Goal: Contribute content

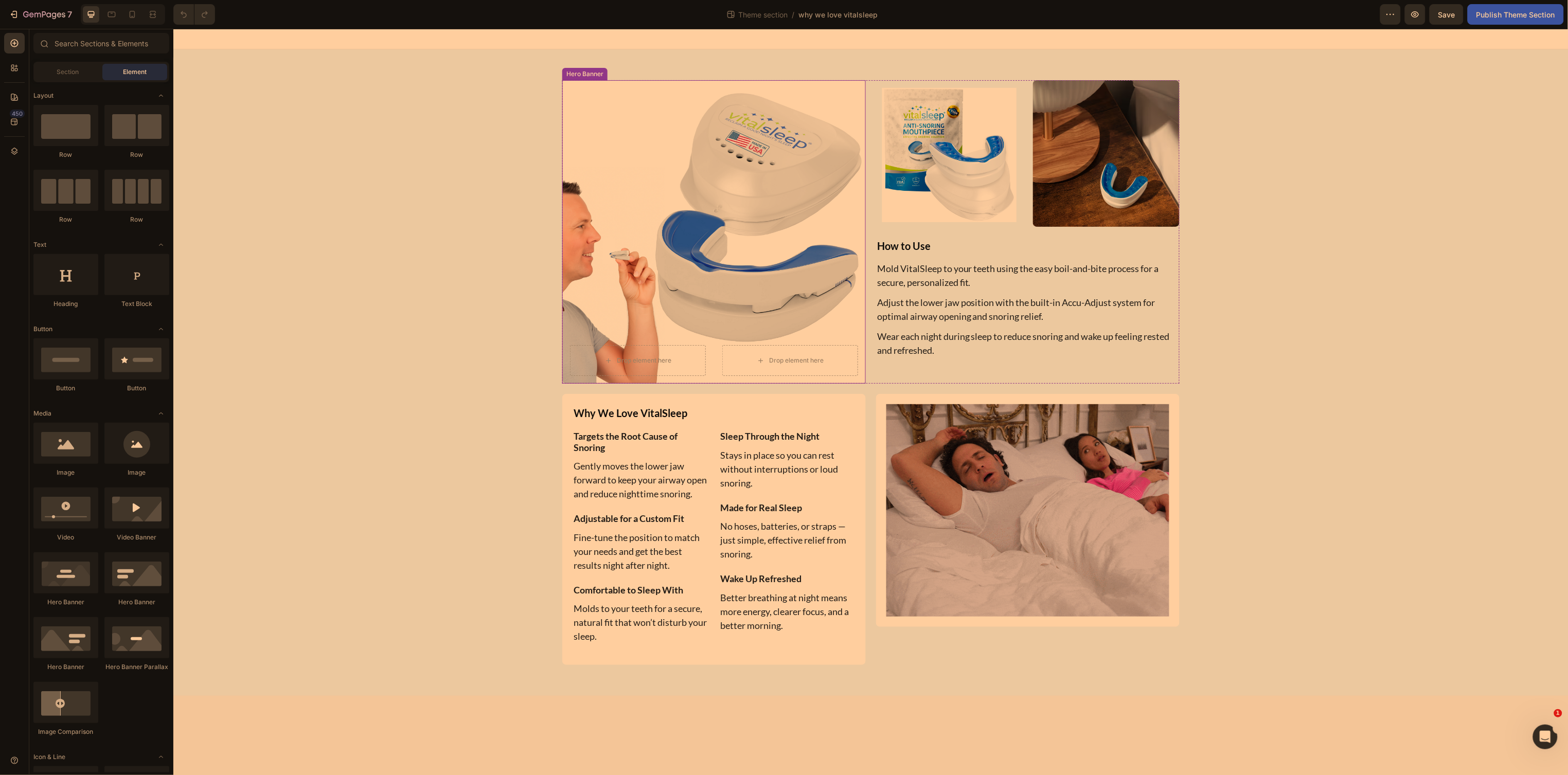
click at [769, 248] on div "Drop element here Drop element here" at bounding box center [713, 253] width 304 height 260
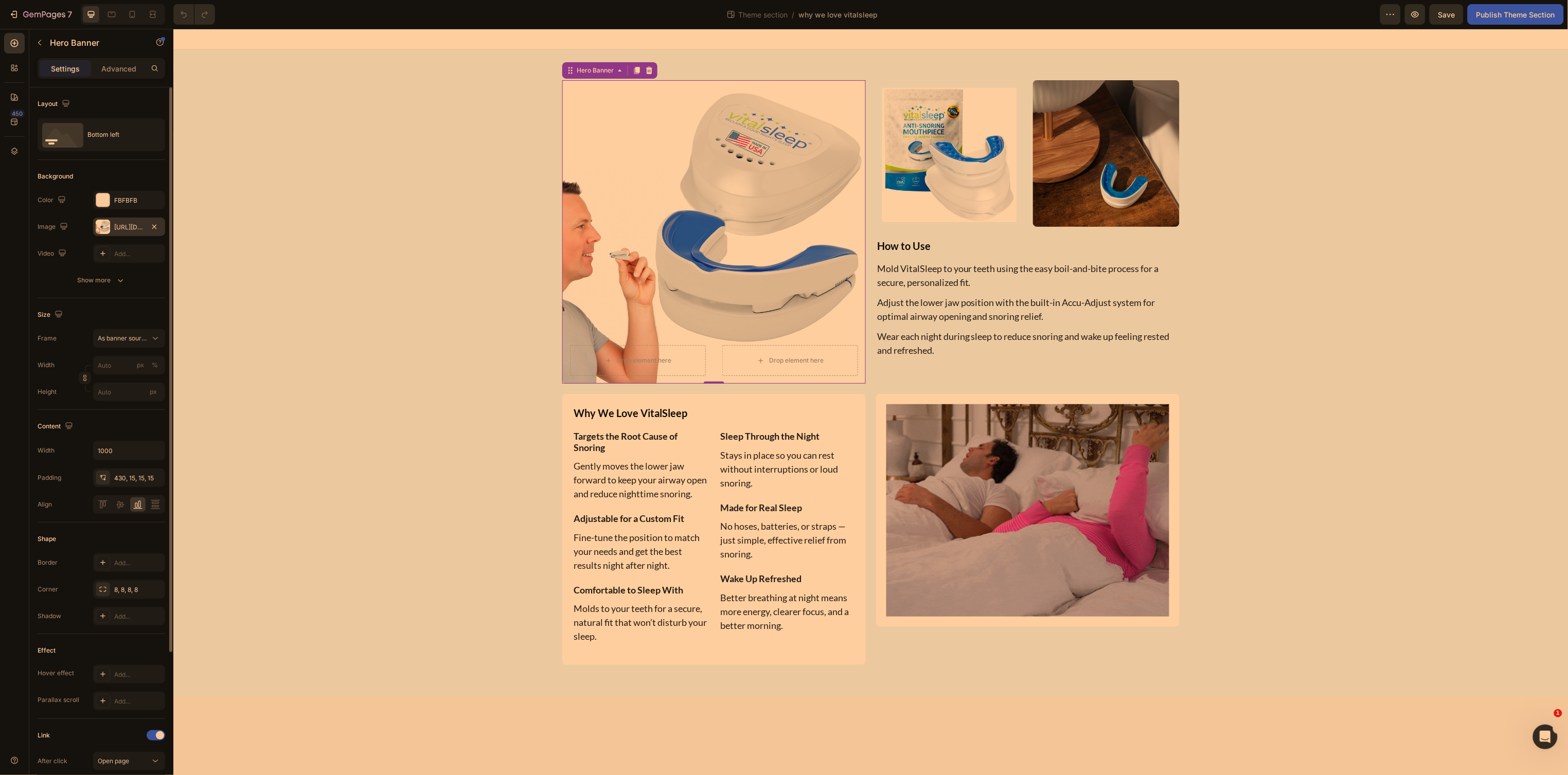
click at [127, 226] on div "https://cdn.shopify.com/s/files/1/0024/6346/5541/files/gempages_451081390222476…" at bounding box center [129, 227] width 30 height 9
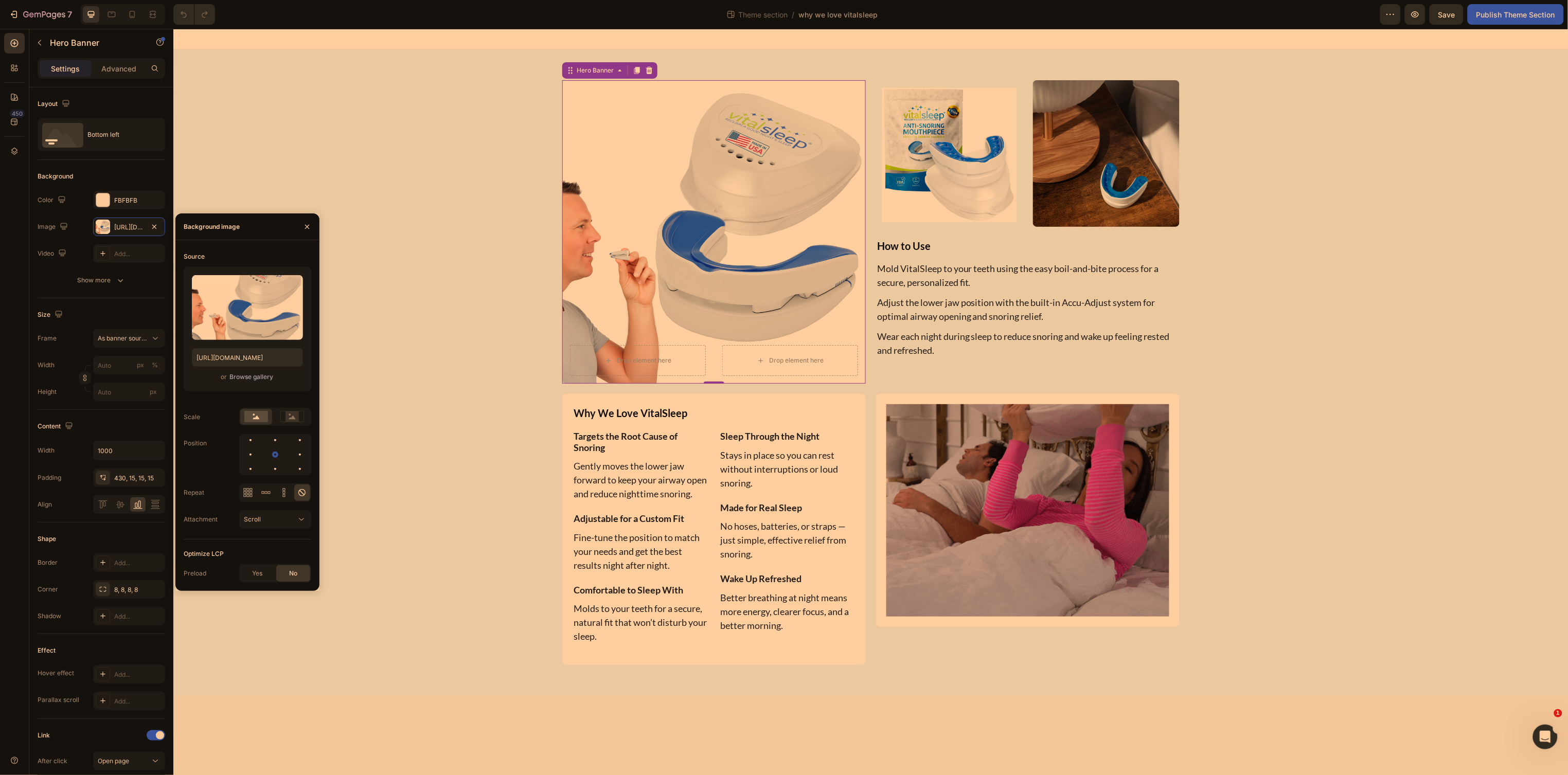
click at [248, 380] on div "Browse gallery" at bounding box center [251, 377] width 44 height 9
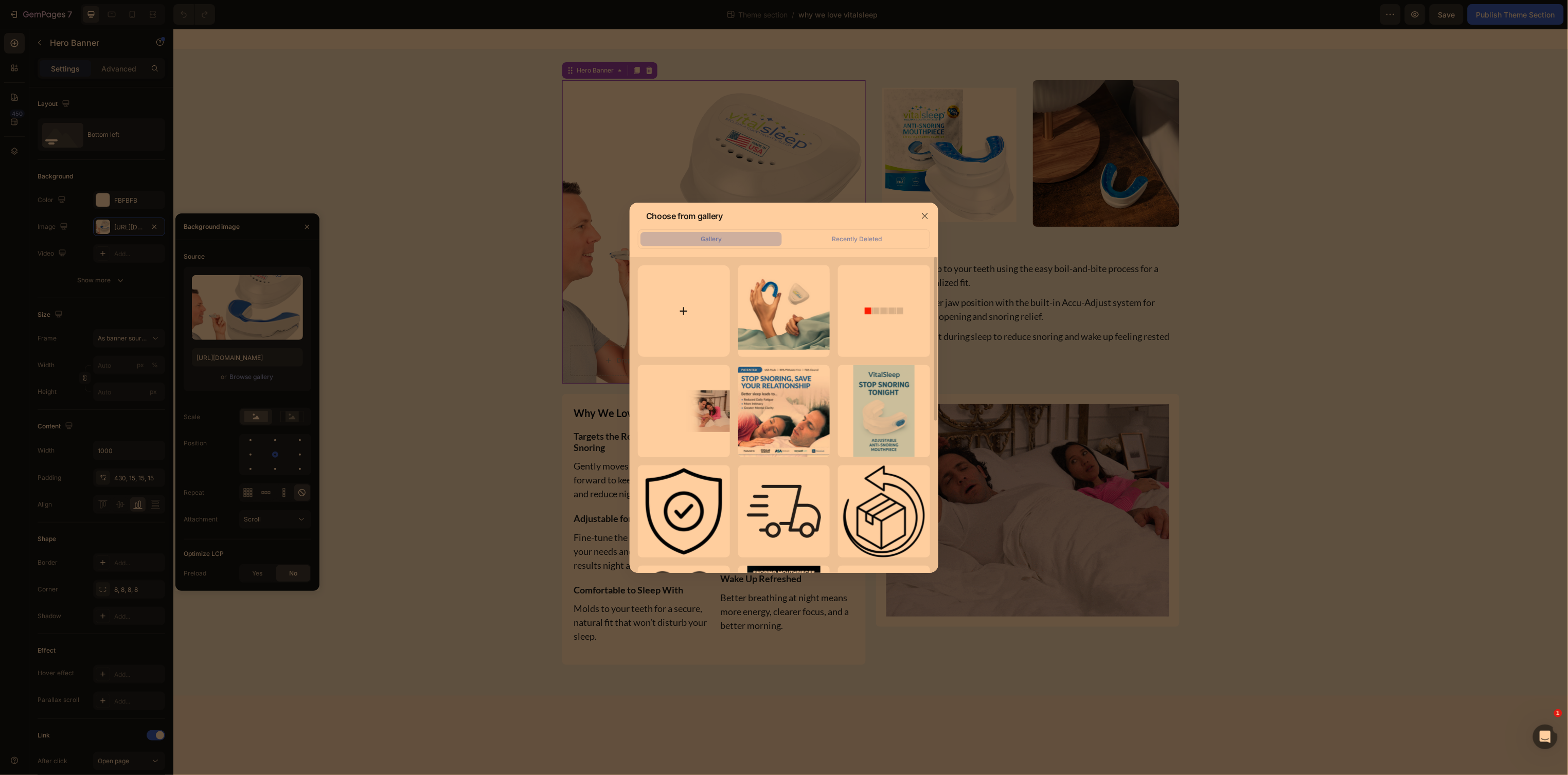
click at [679, 316] on input "file" at bounding box center [684, 311] width 92 height 92
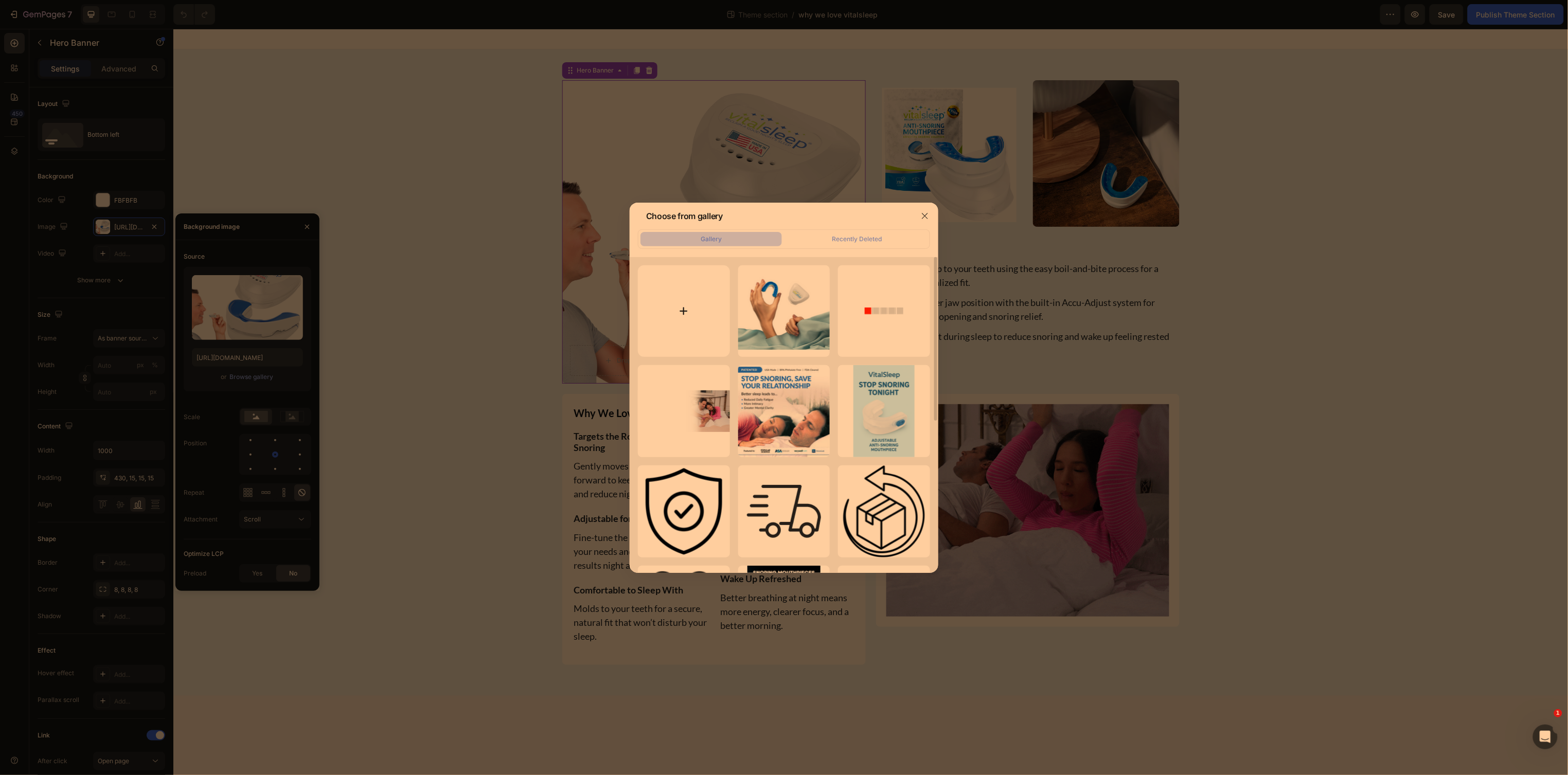
type input "C:\fakepath\snore-mouth-piece.png"
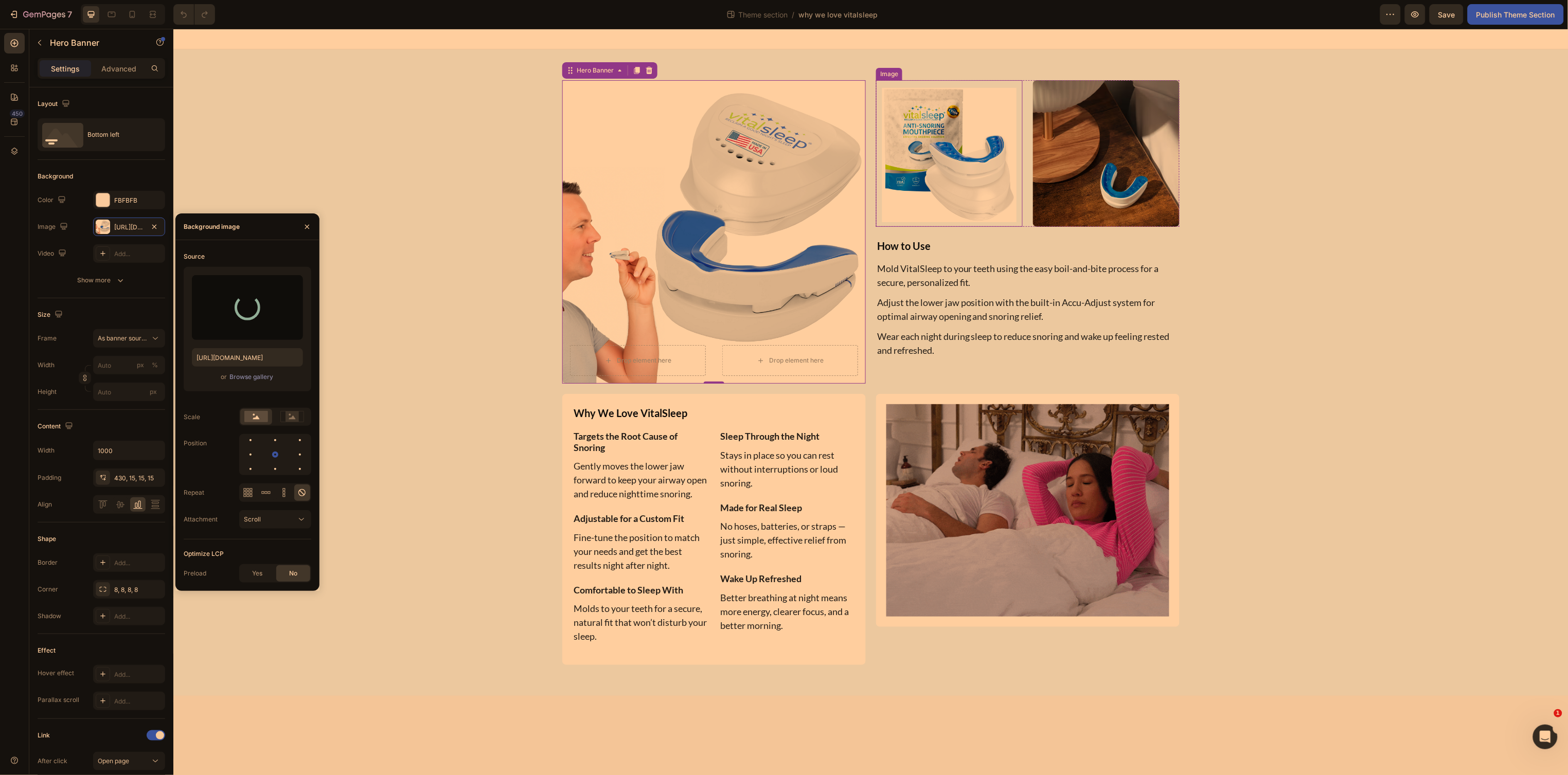
click at [929, 162] on img at bounding box center [948, 153] width 147 height 147
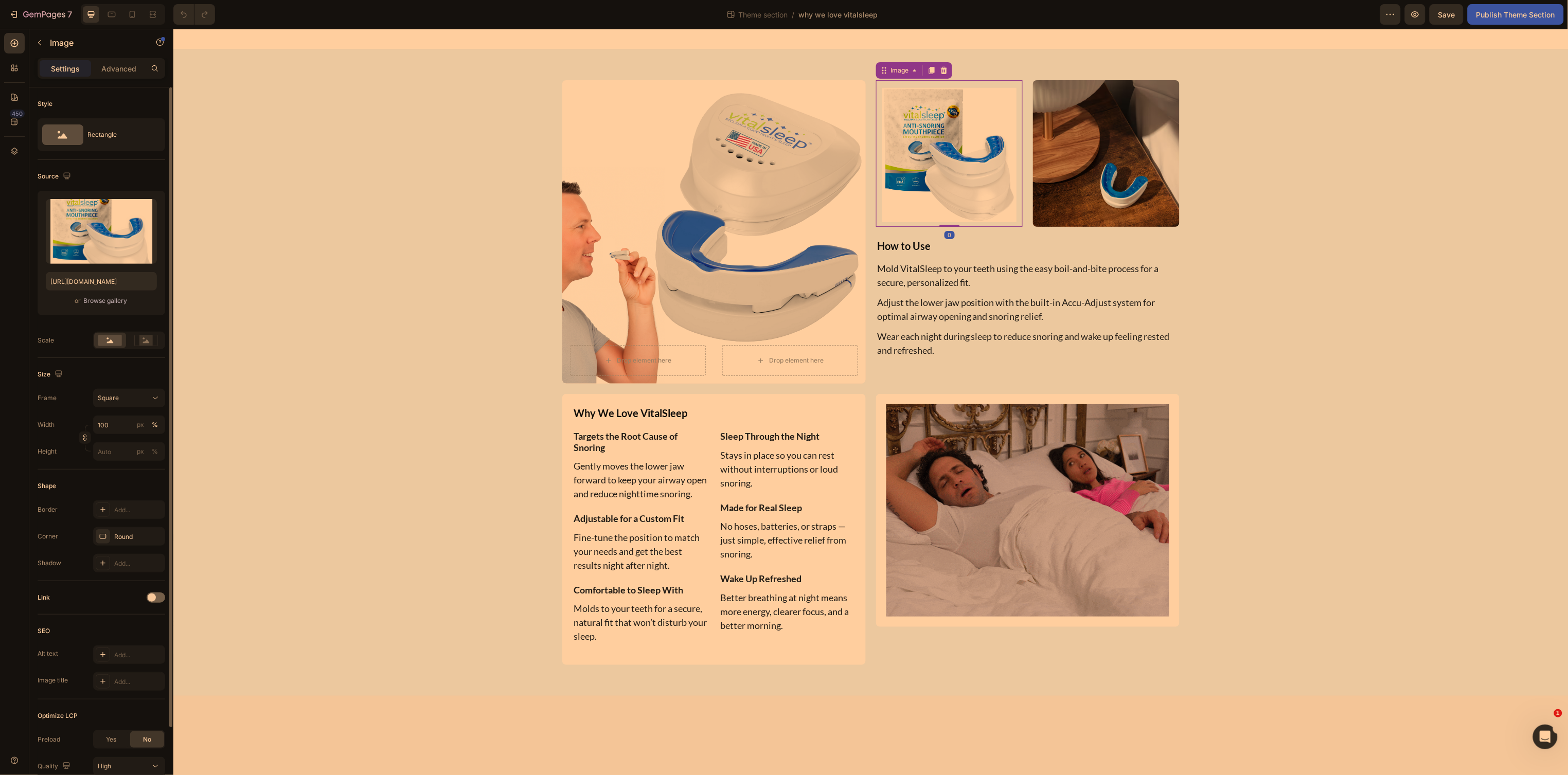
click at [103, 294] on div "or Browse gallery" at bounding box center [101, 301] width 111 height 12
click at [104, 299] on div "Browse gallery" at bounding box center [106, 301] width 44 height 9
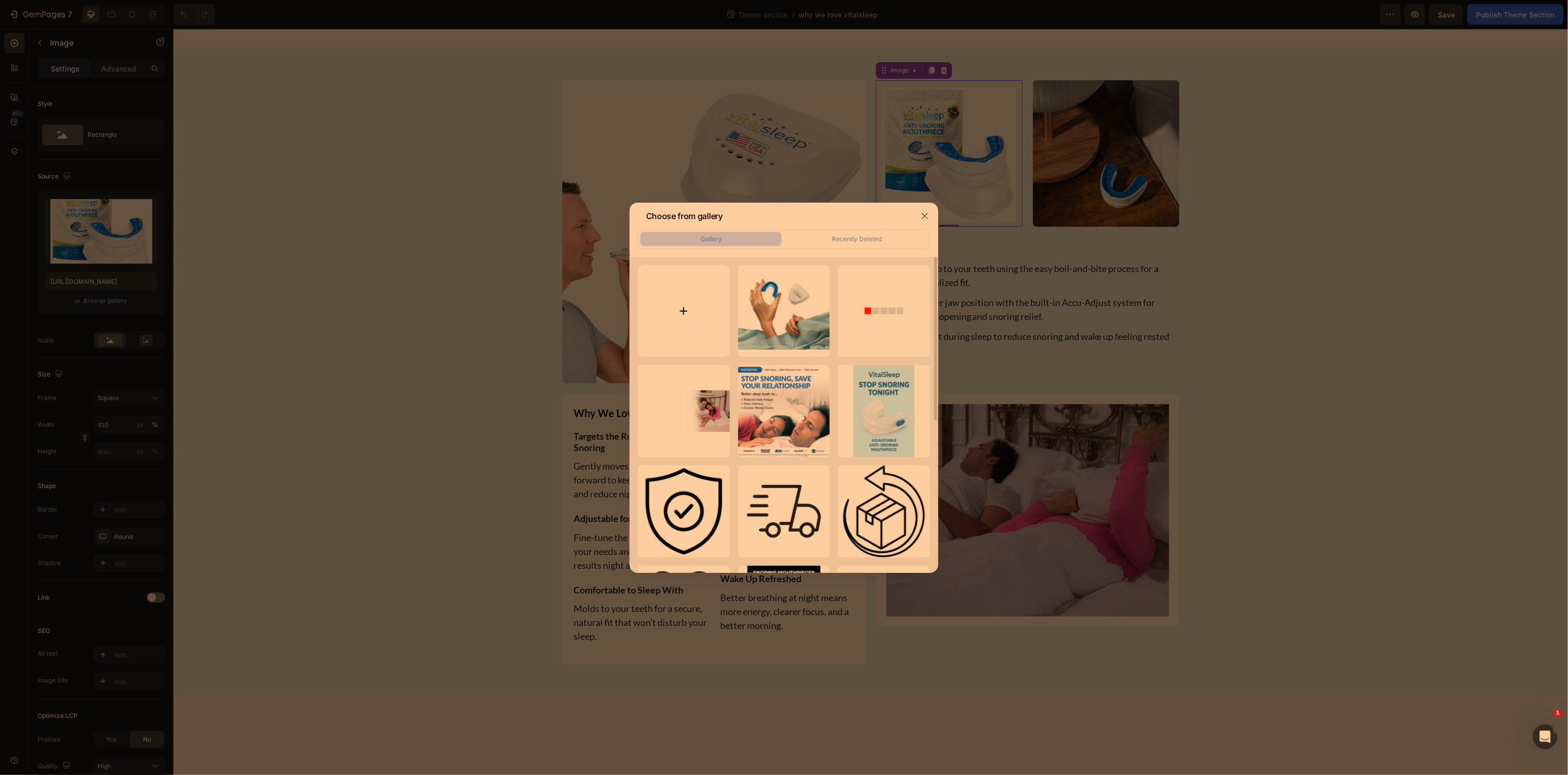
click at [681, 307] on input "file" at bounding box center [684, 311] width 92 height 92
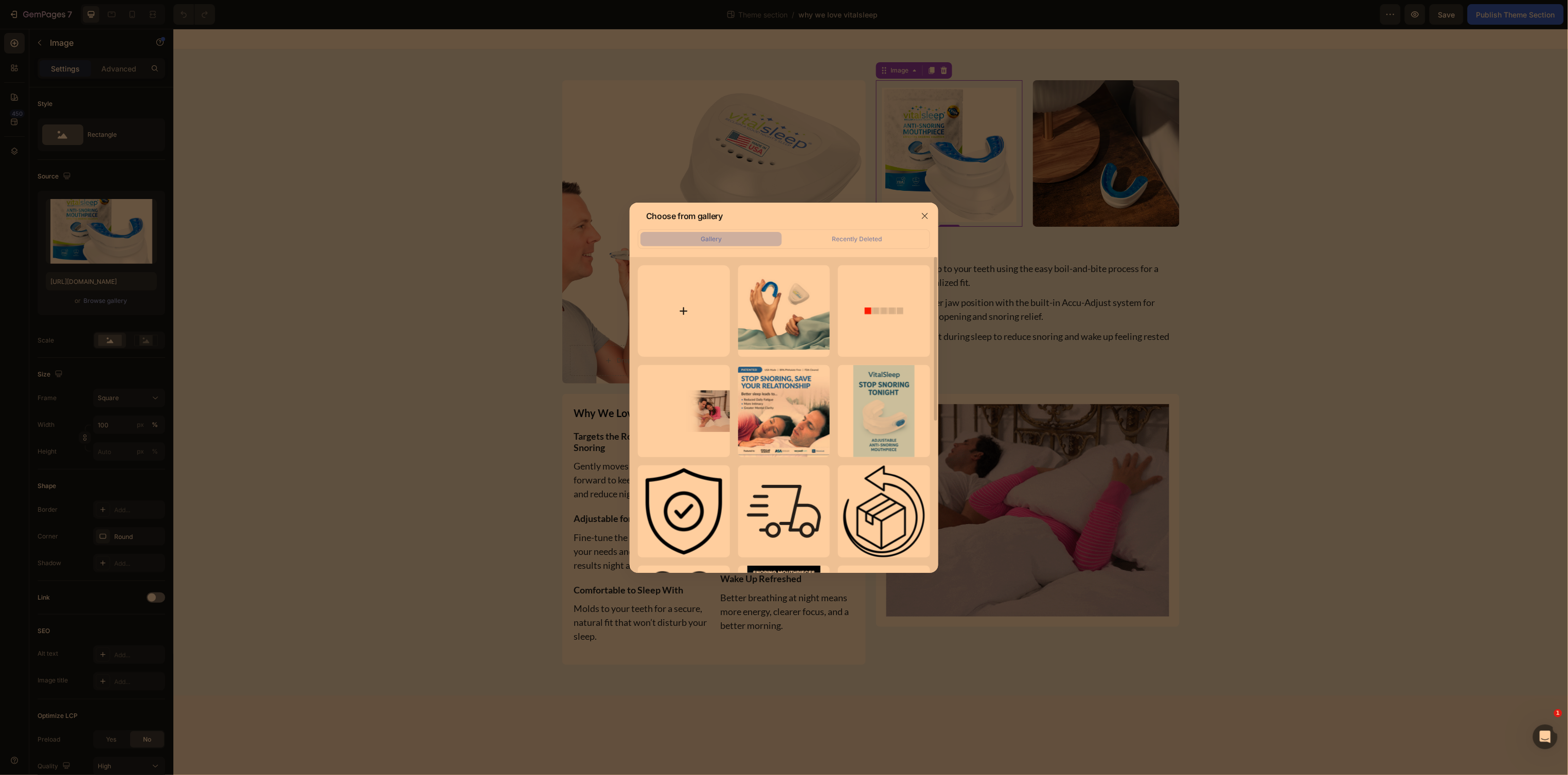
type input "C:\fakepath\snoring-device.png"
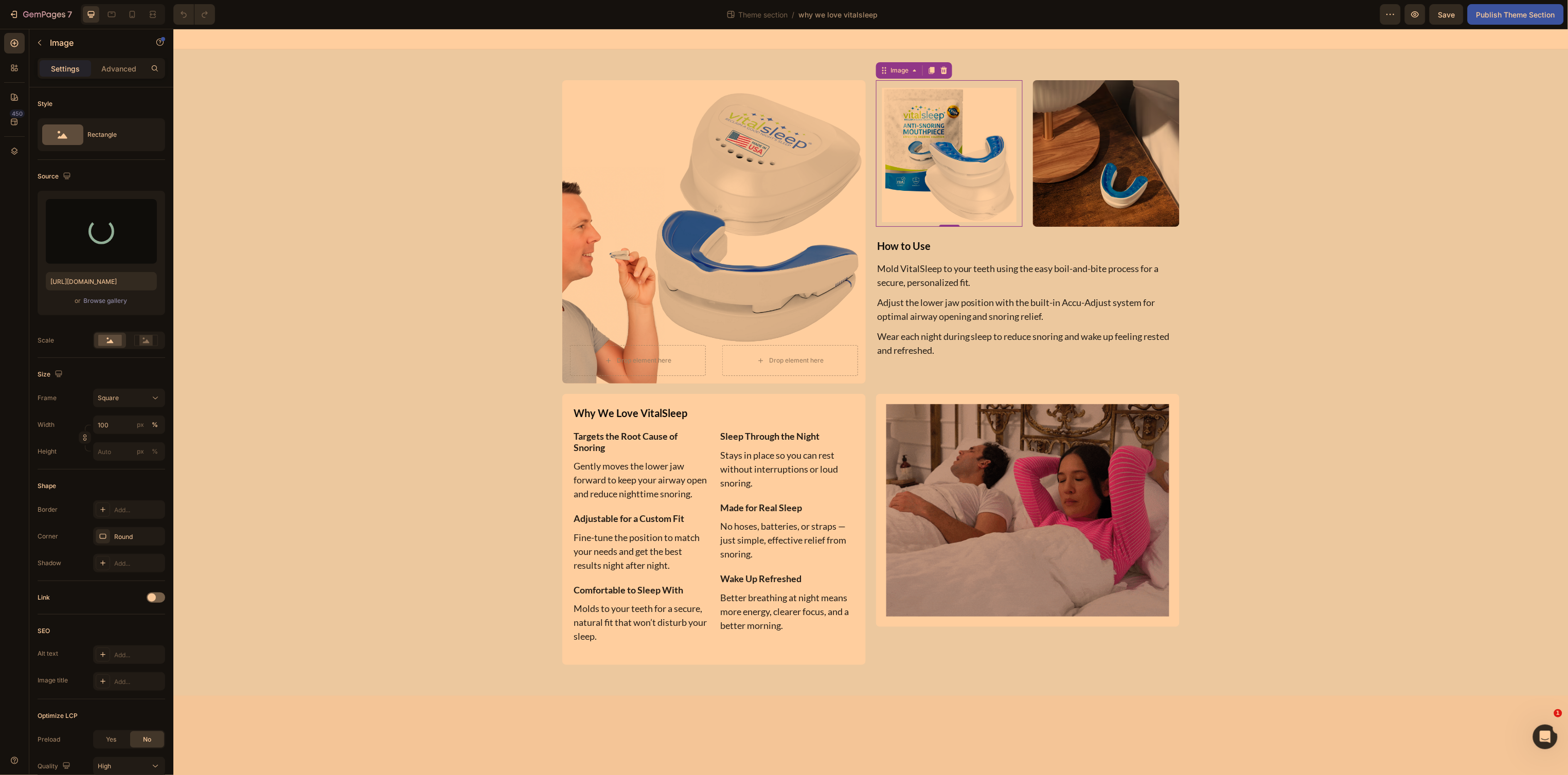
type input "https://cdn.shopify.com/s/files/1/0024/6346/5541/files/gempages_451081390222476…"
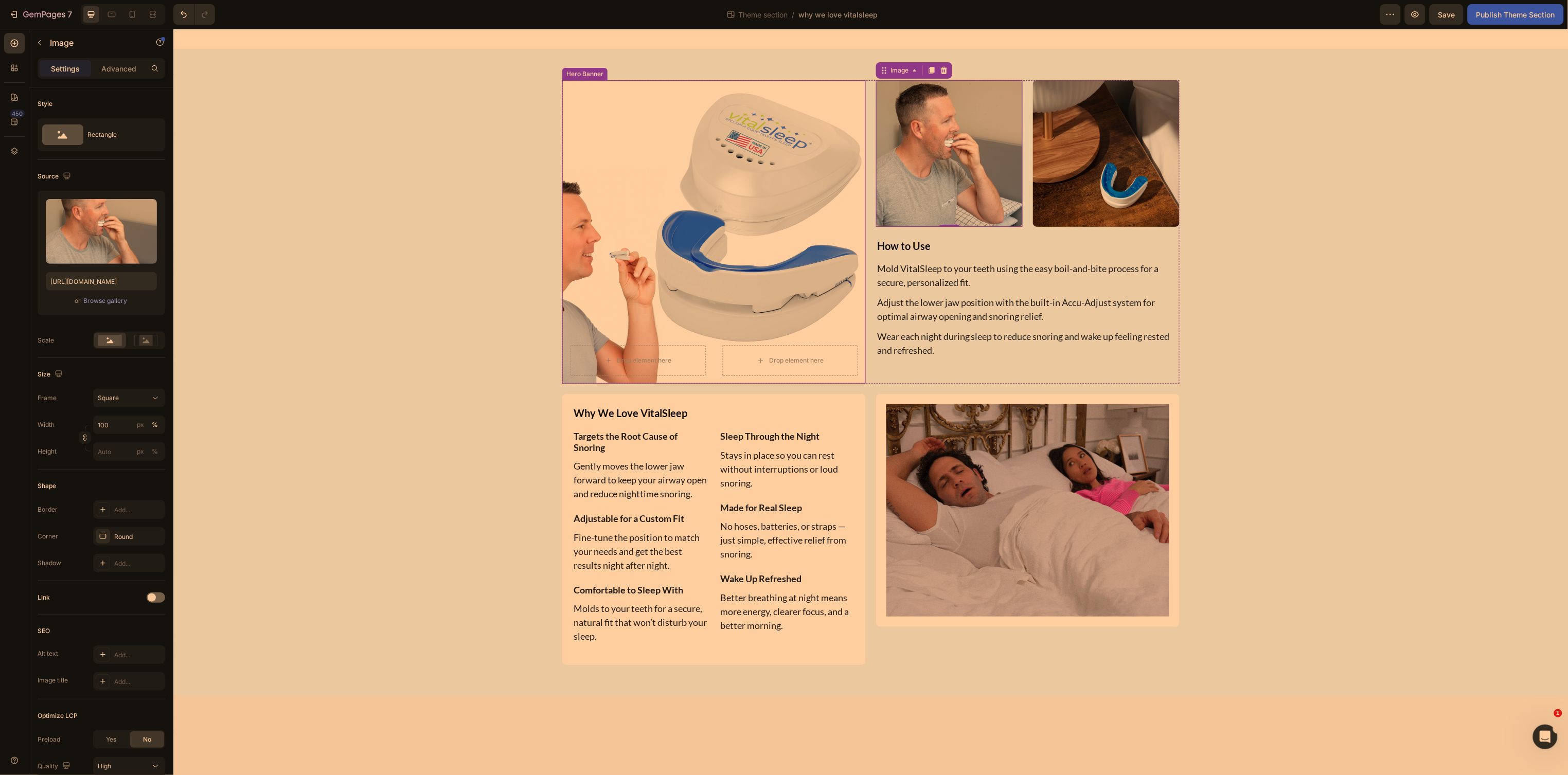
click at [719, 253] on div "Drop element here Drop element here" at bounding box center [713, 253] width 304 height 260
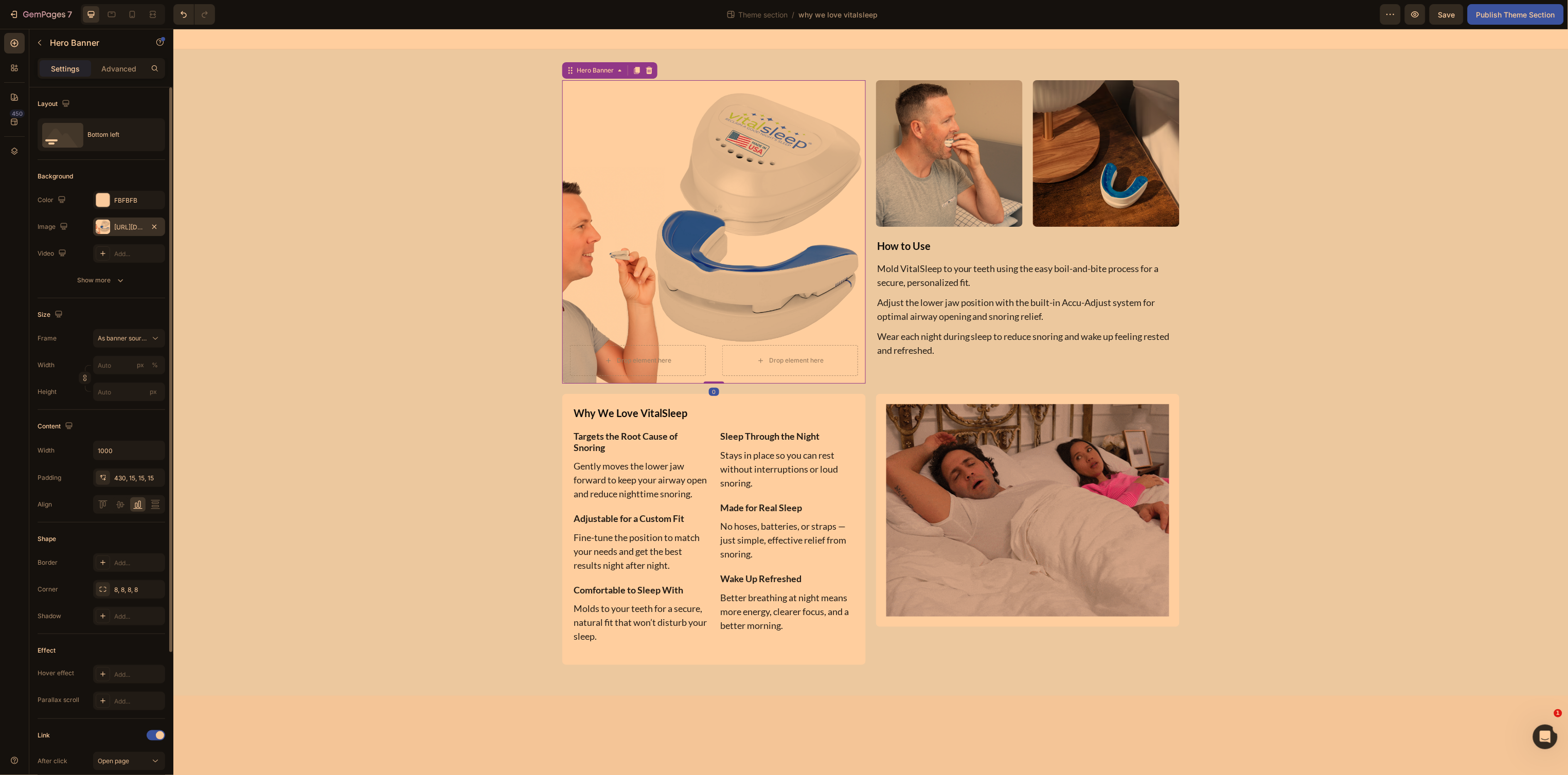
click at [135, 231] on div "https://cdn.shopify.com/s/files/1/0024/6346/5541/files/gempages_451081390222476…" at bounding box center [129, 227] width 30 height 9
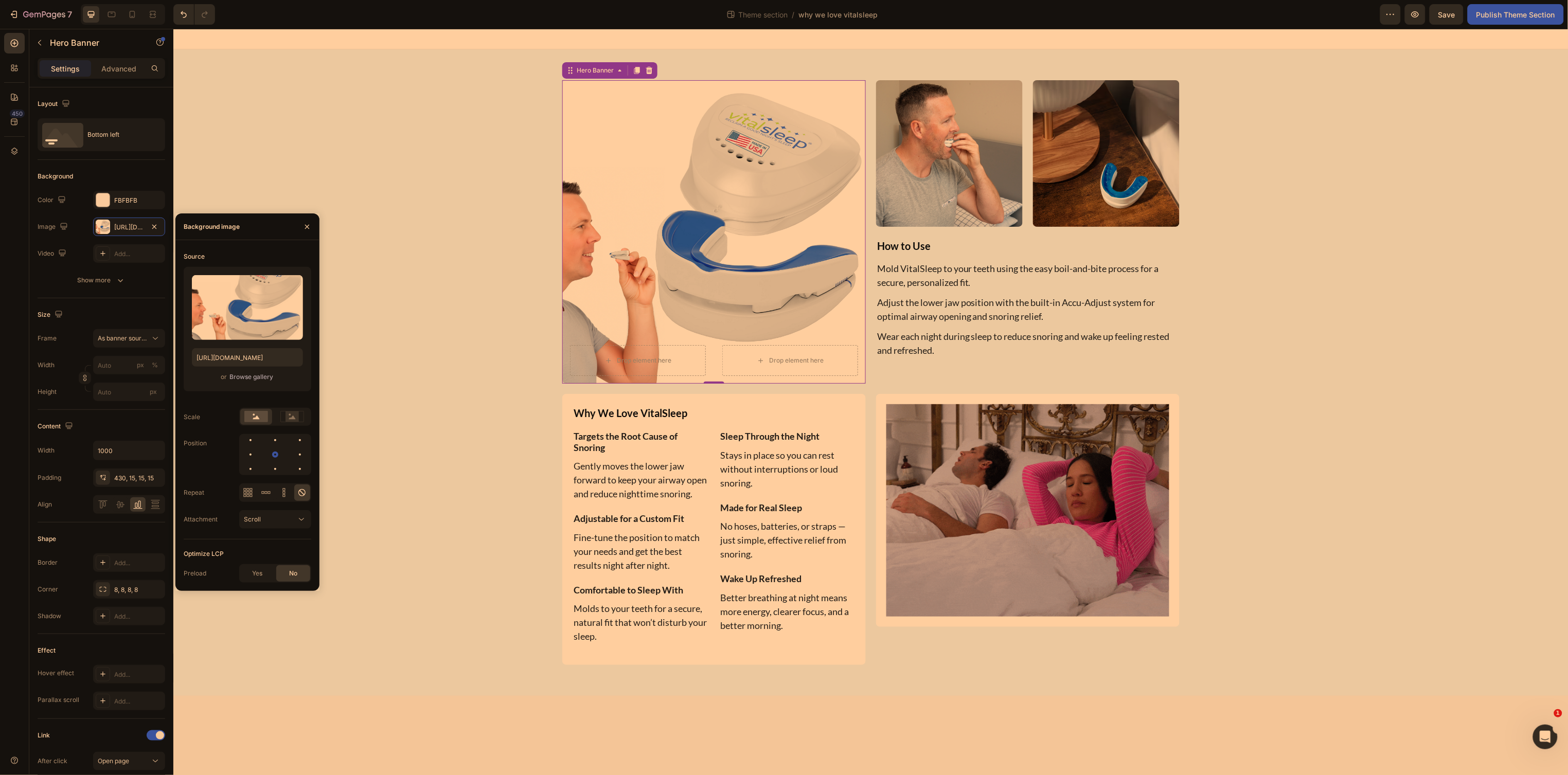
click at [261, 380] on div "Browse gallery" at bounding box center [251, 377] width 44 height 9
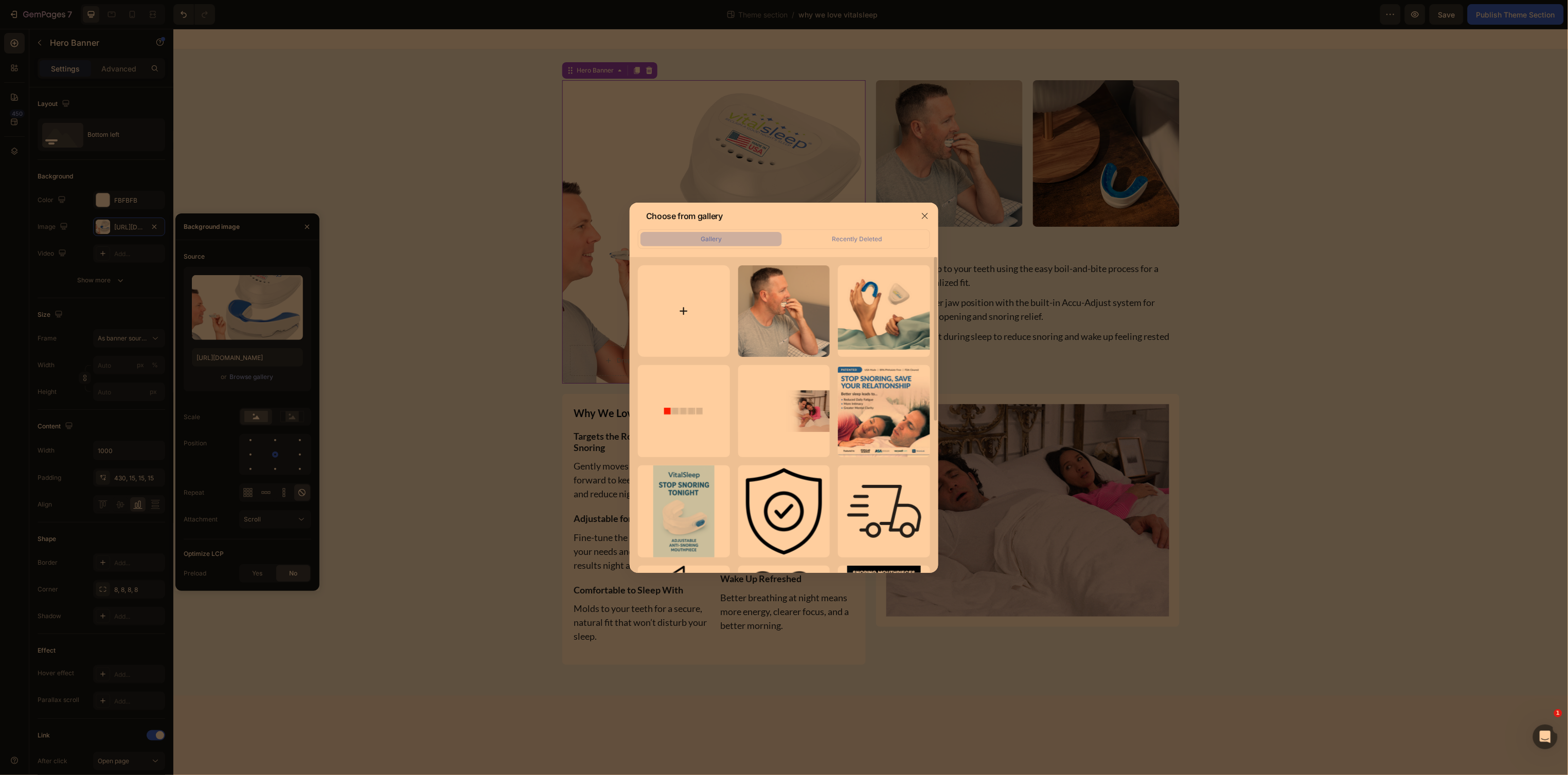
click at [682, 304] on input "file" at bounding box center [684, 311] width 92 height 92
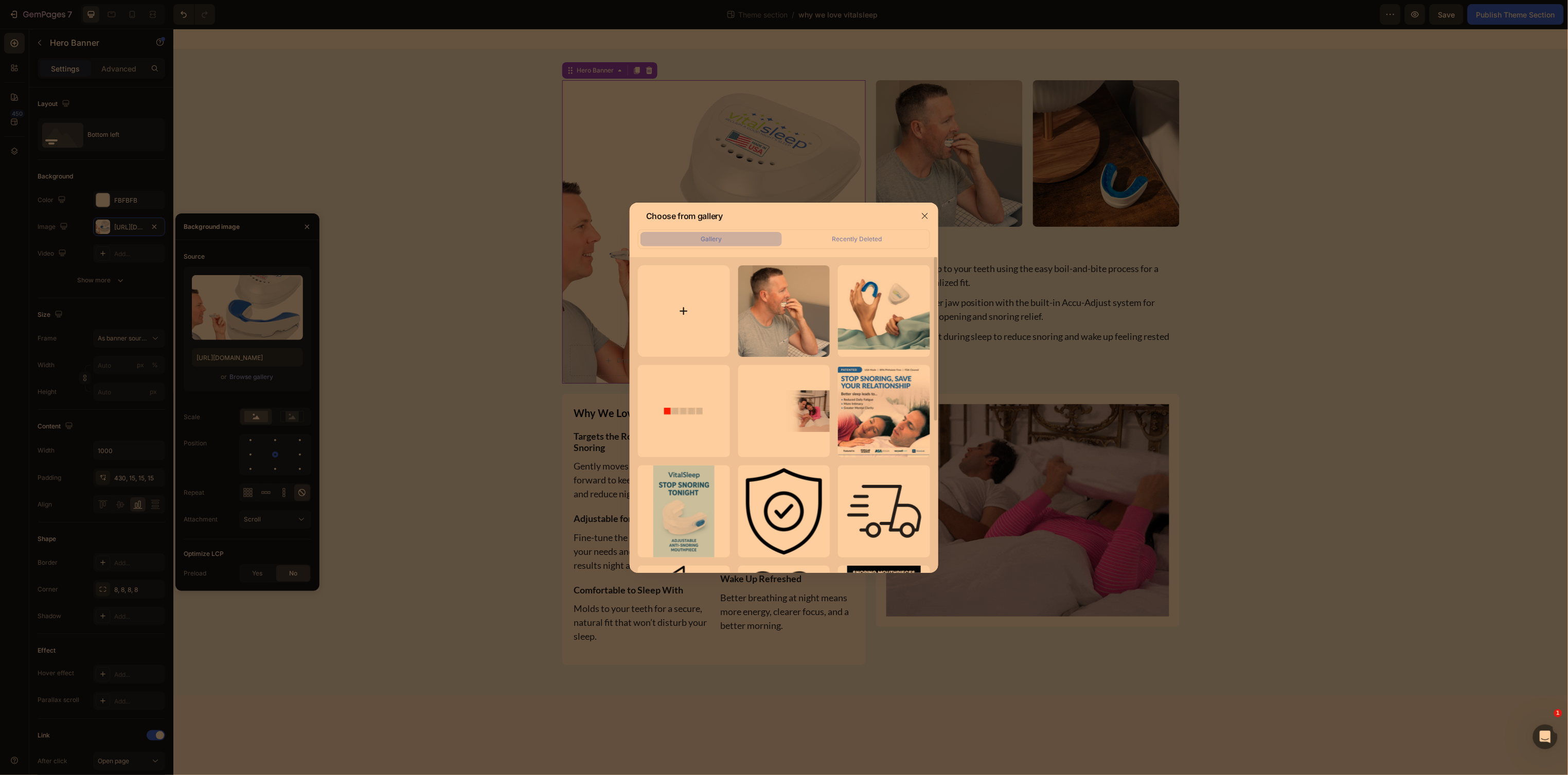
type input "C:\fakepath\51gHGu9ARDL._AC_SL1080_.jpg"
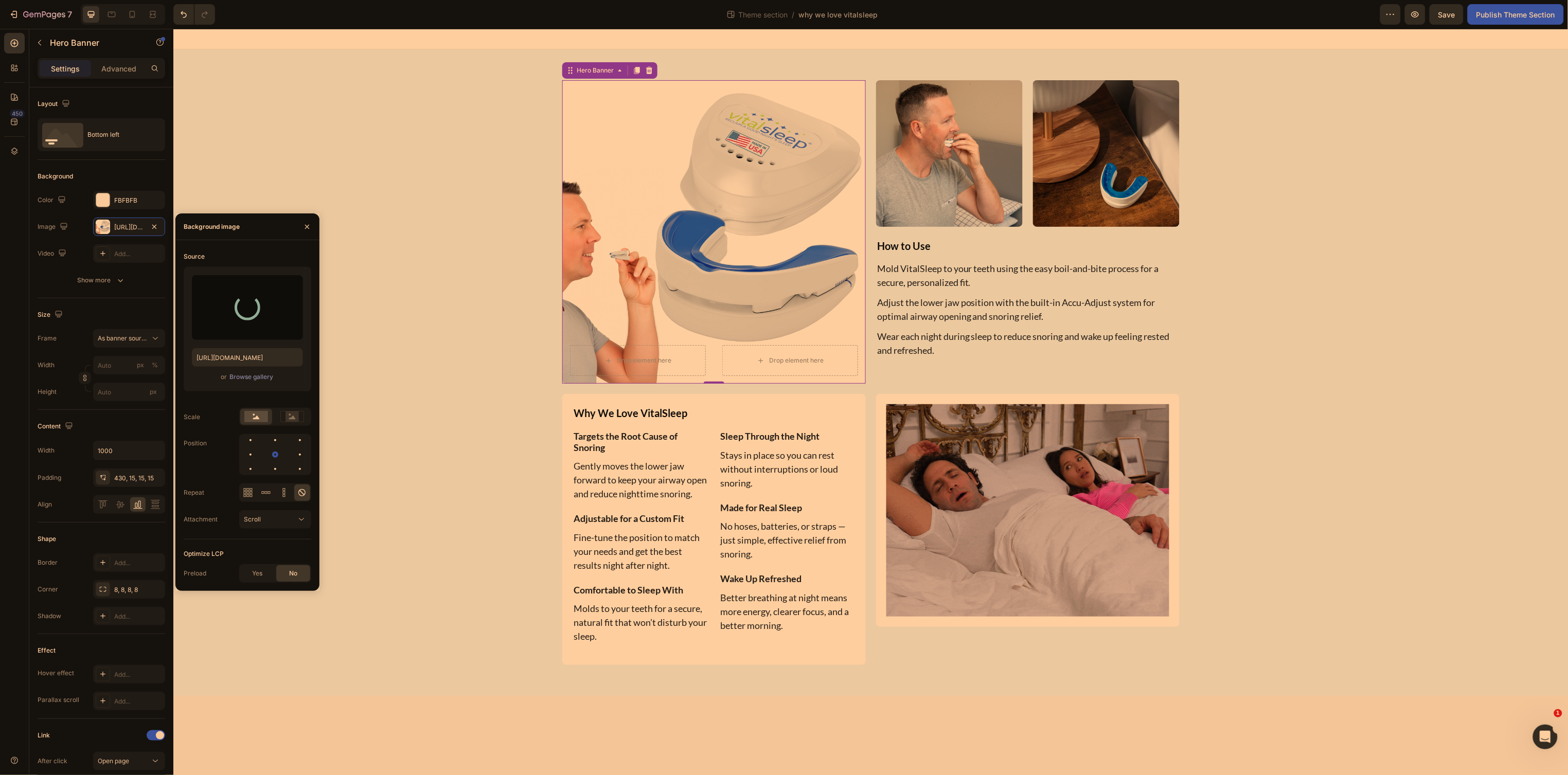
type input "https://cdn.shopify.com/s/files/1/0024/6346/5541/files/gempages_451081390222476…"
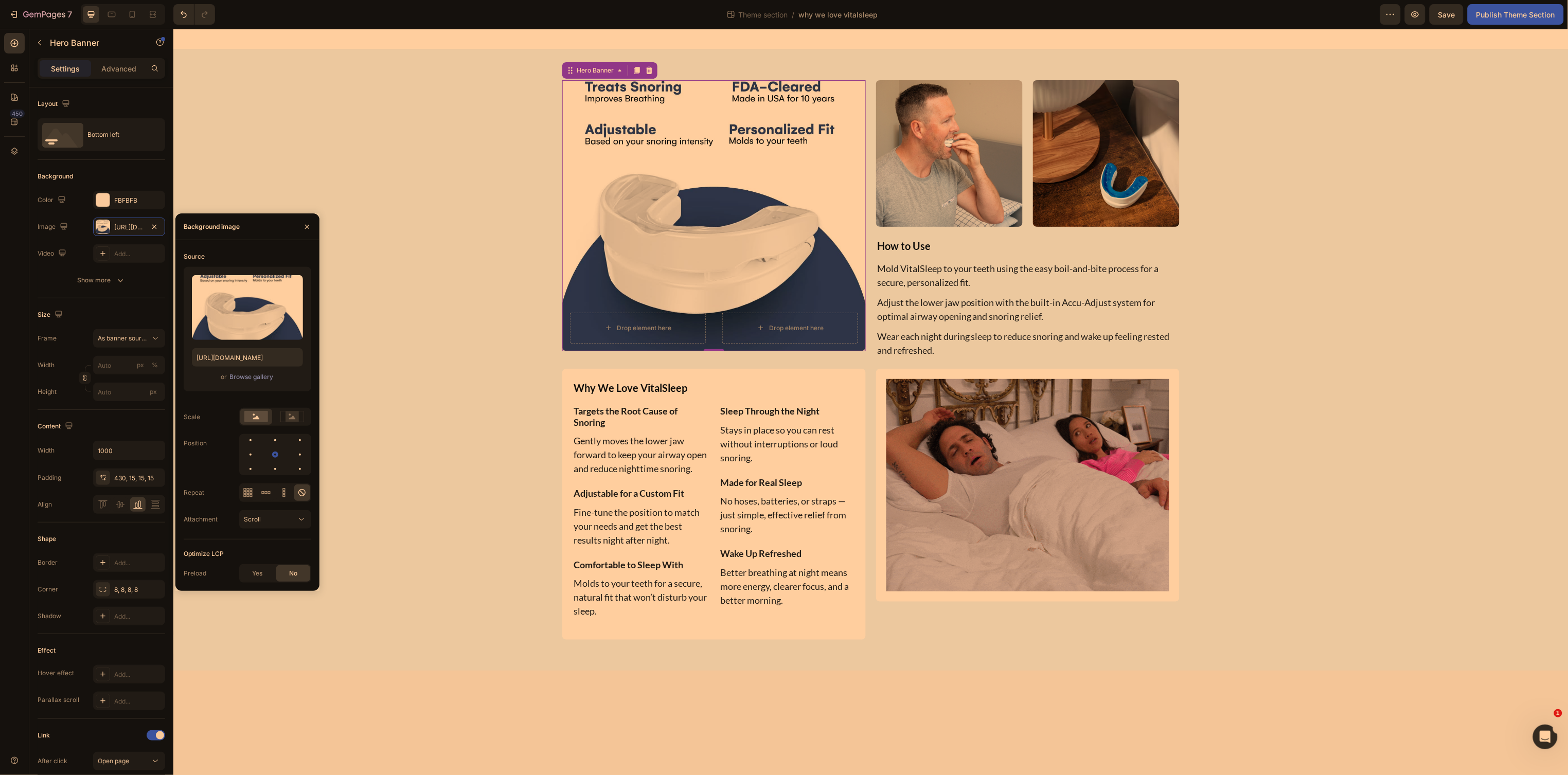
click at [659, 226] on div "Drop element here Drop element here" at bounding box center [713, 221] width 304 height 260
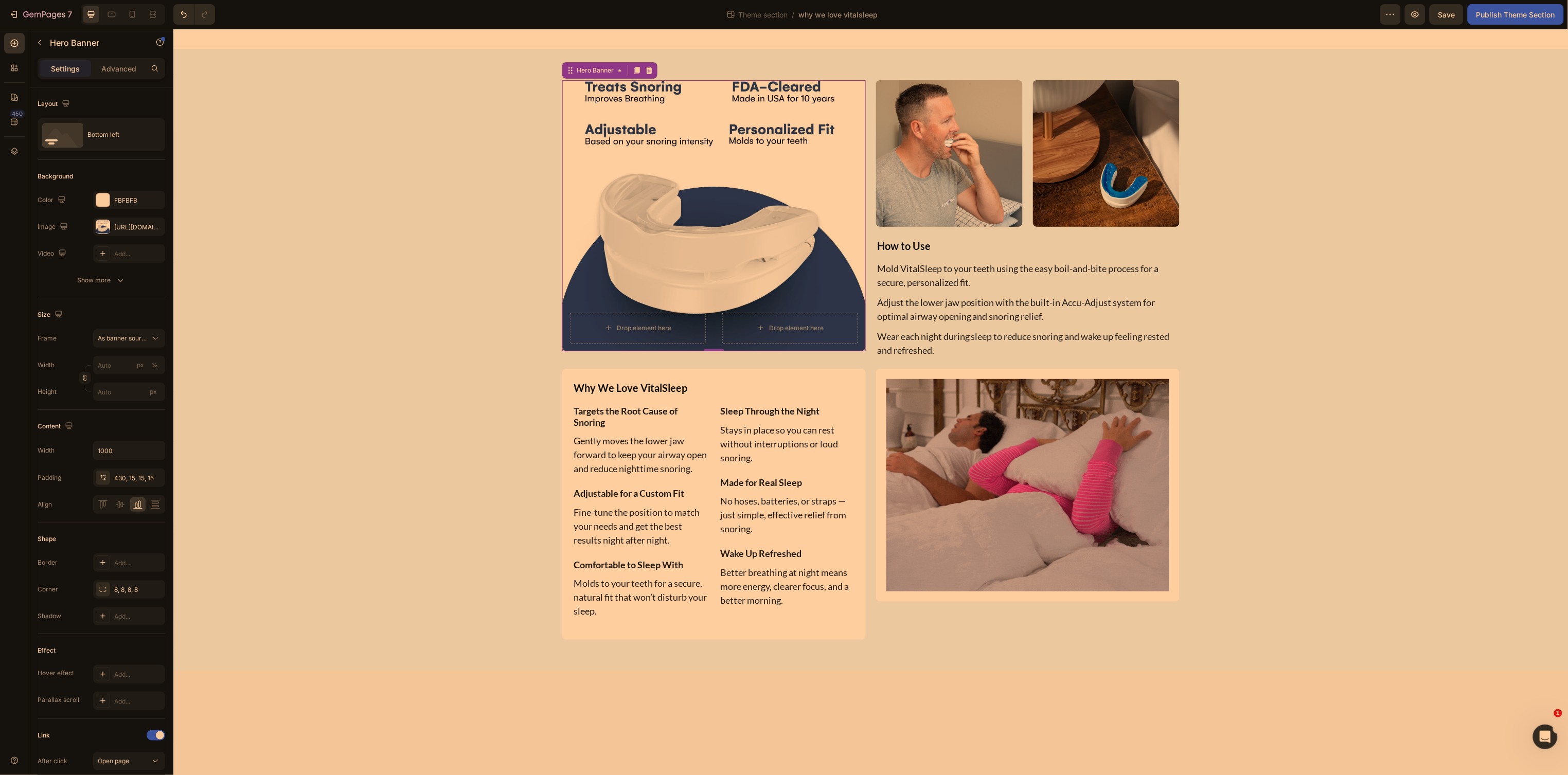
click at [713, 181] on div "Drop element here Drop element here" at bounding box center [713, 221] width 304 height 260
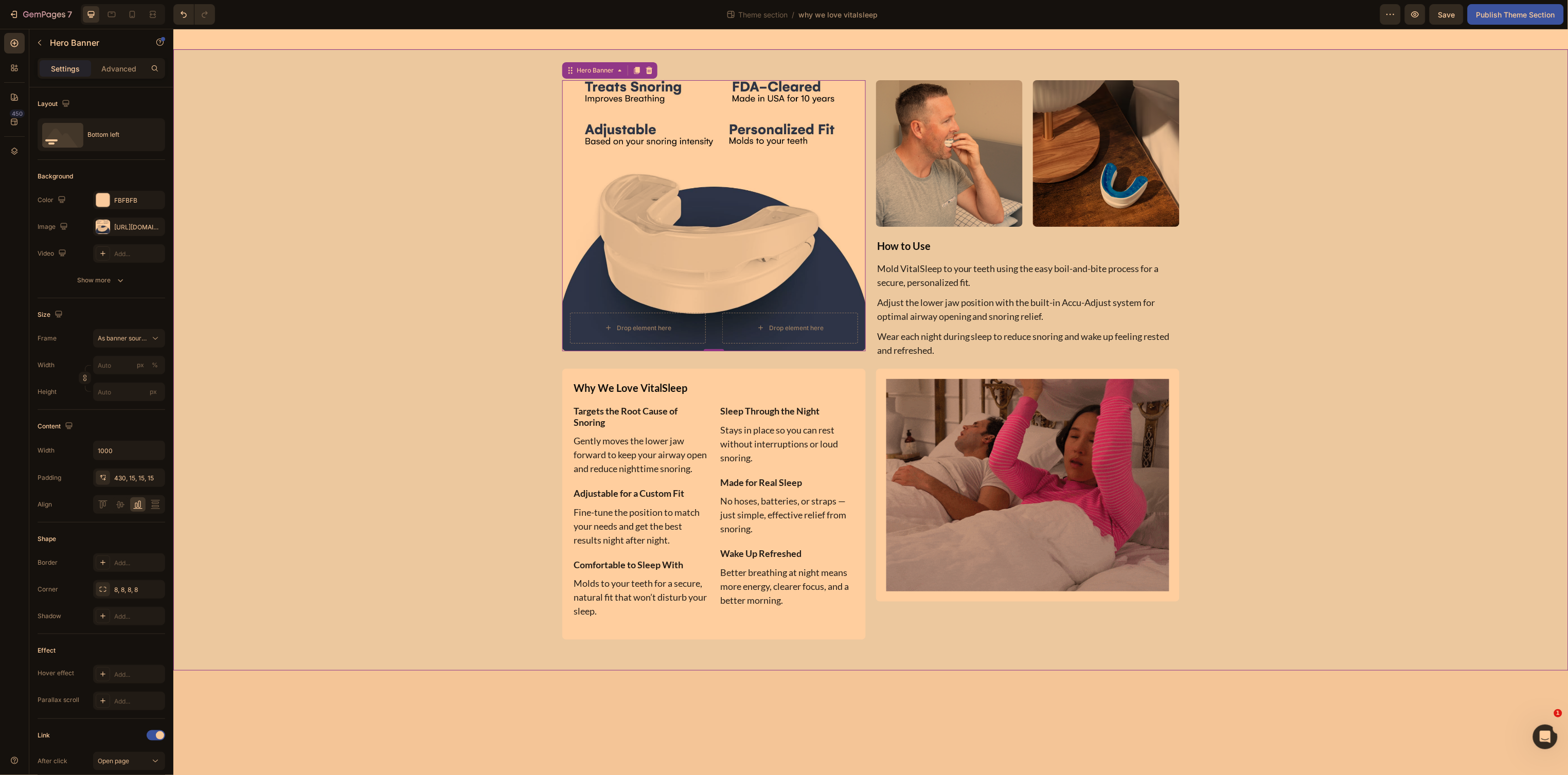
click at [556, 201] on div "Drop element here Drop element here Hero Banner 0 Image Image Row How to Use Te…" at bounding box center [870, 360] width 1380 height 560
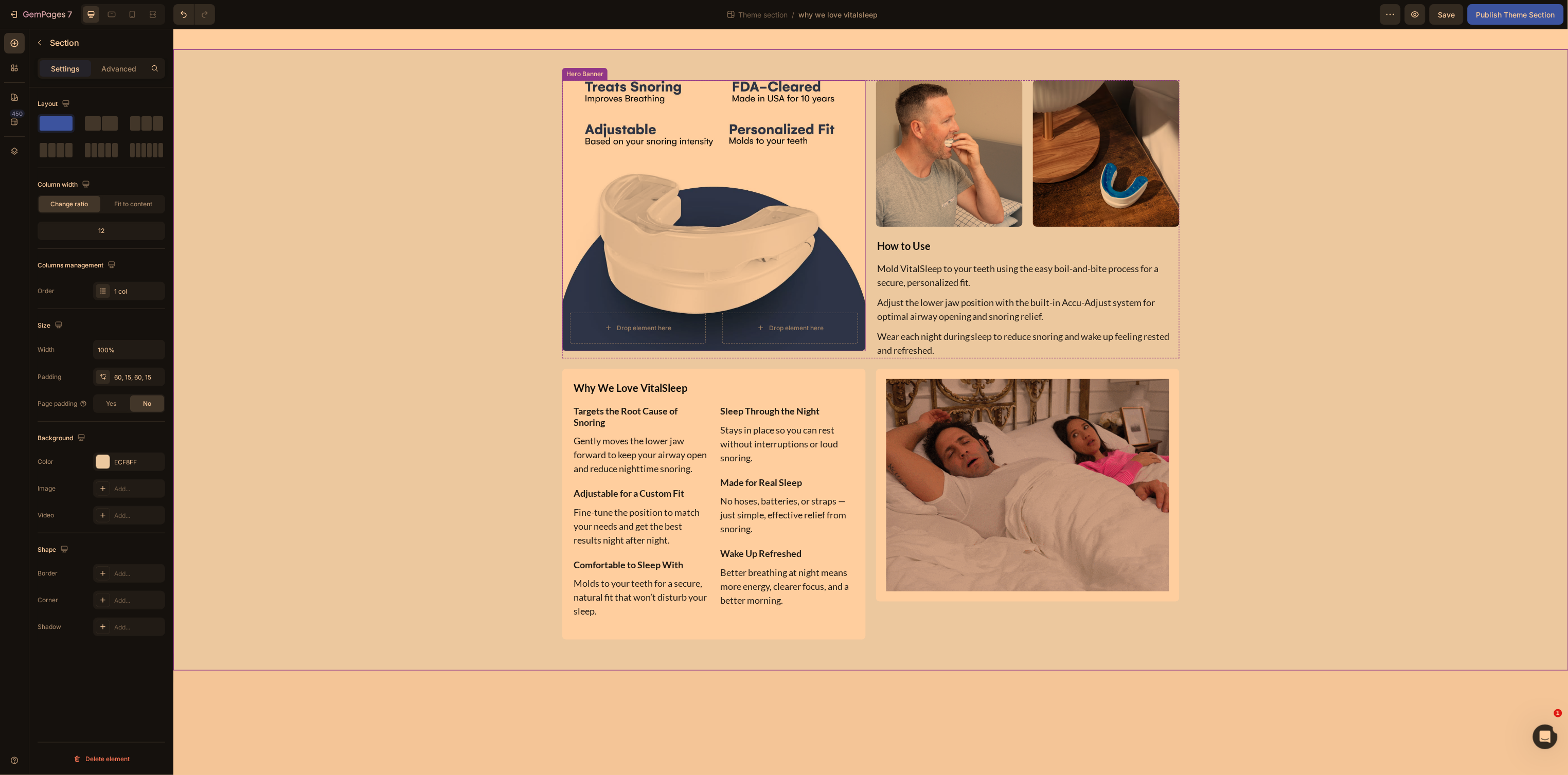
click at [618, 184] on div "Drop element here Drop element here" at bounding box center [713, 221] width 304 height 260
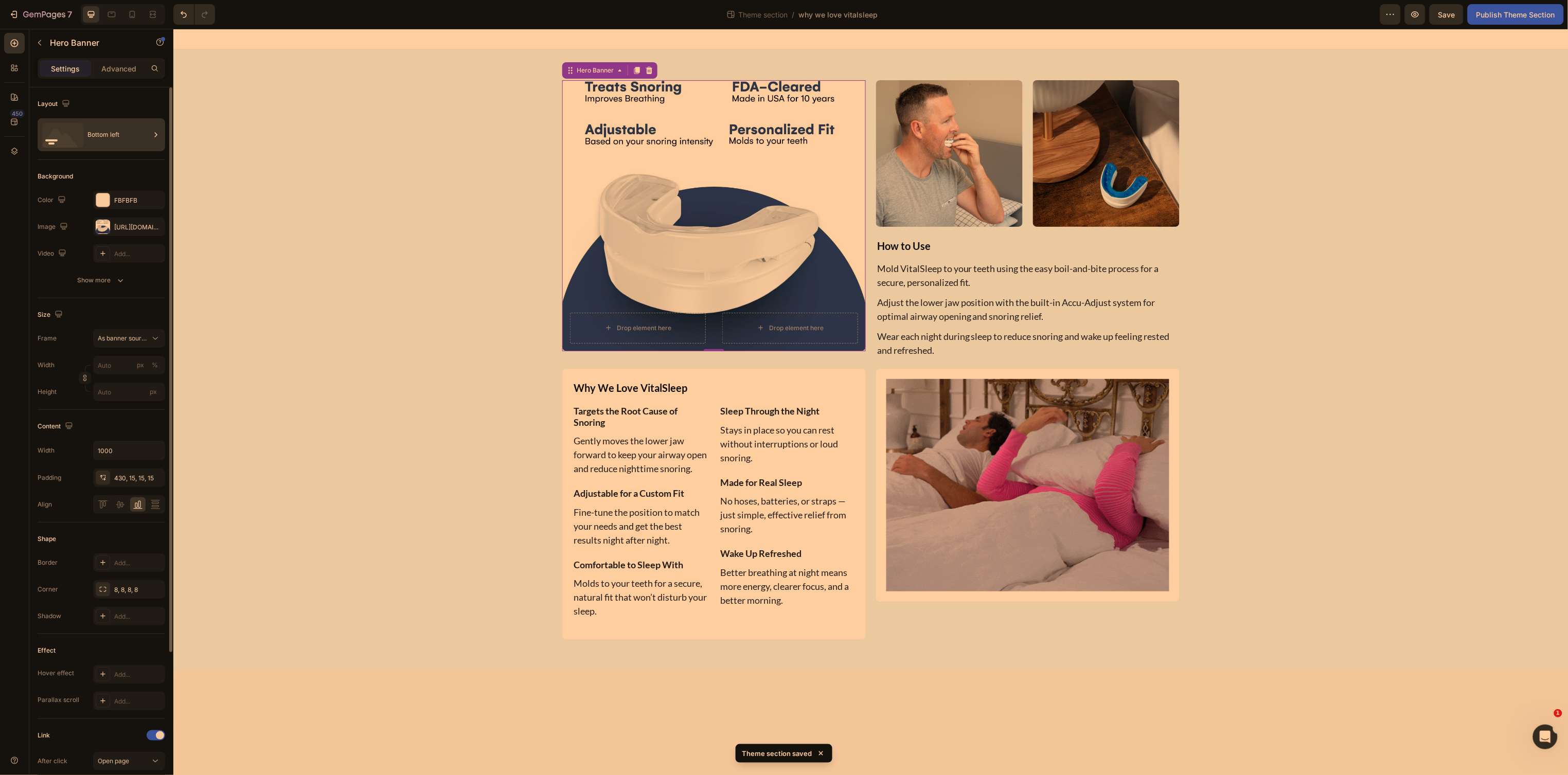
click at [108, 141] on div "Bottom left" at bounding box center [119, 134] width 63 height 24
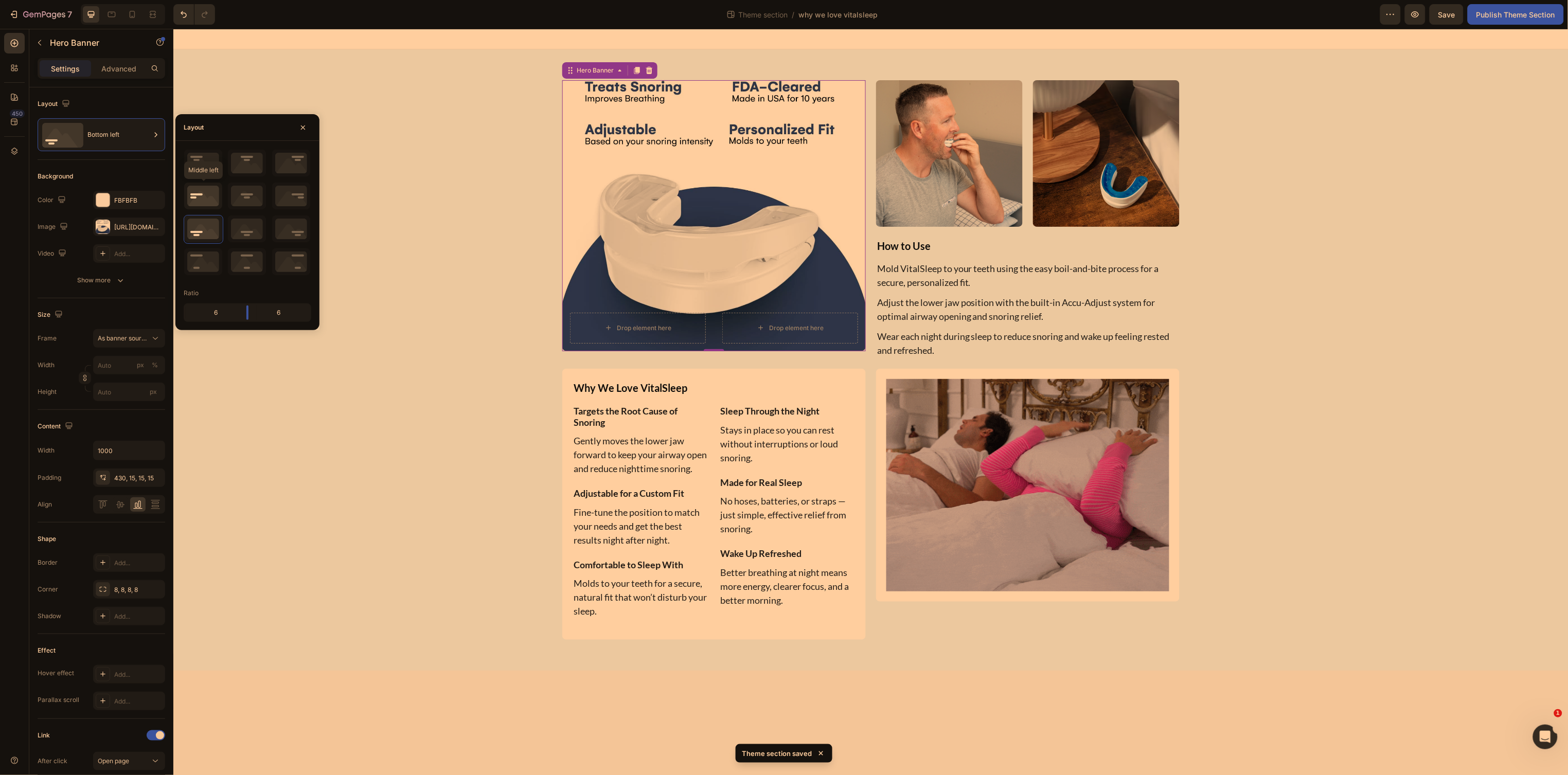
click at [195, 196] on icon at bounding box center [203, 196] width 38 height 27
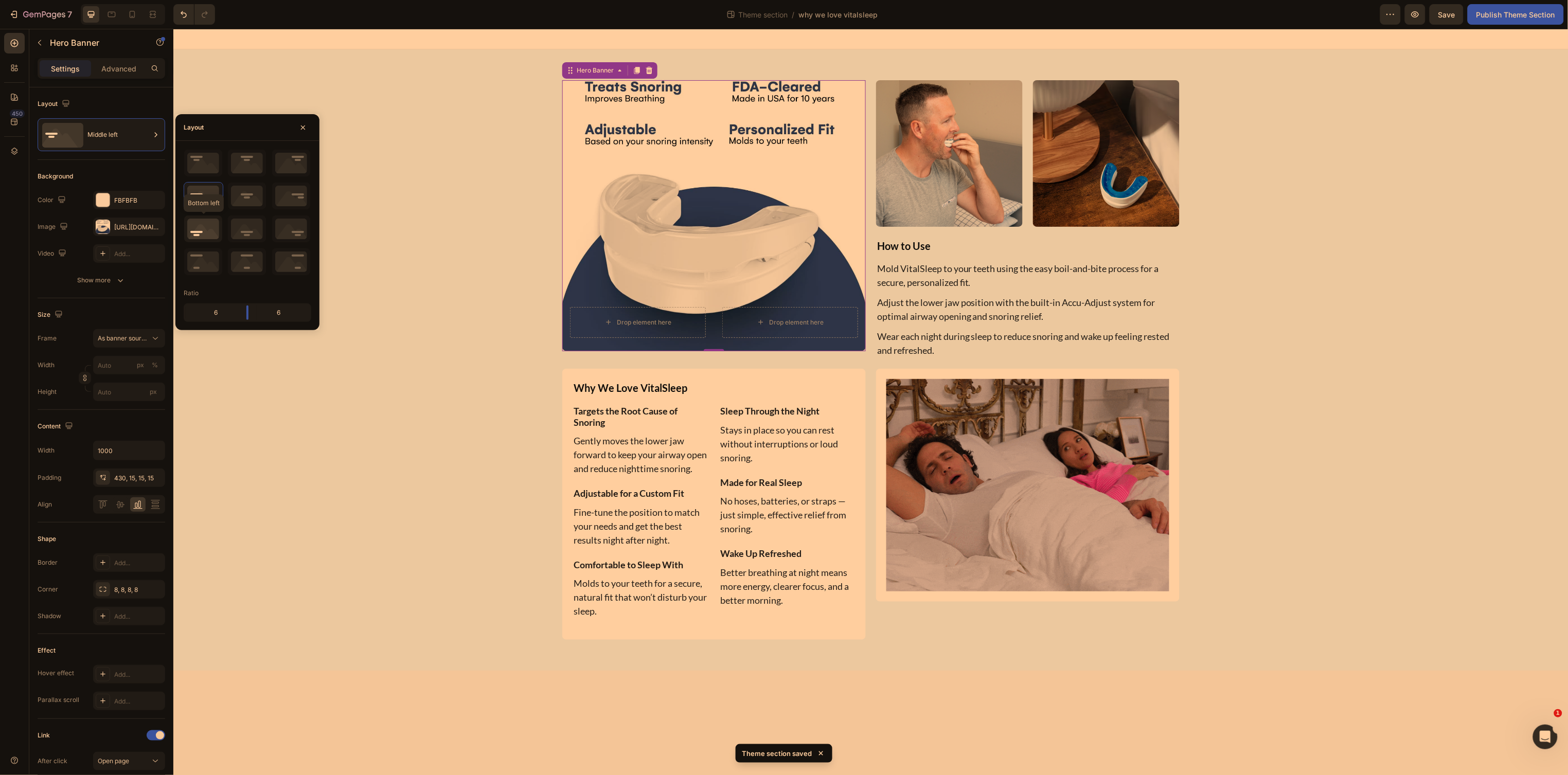
click at [205, 223] on icon at bounding box center [203, 229] width 38 height 27
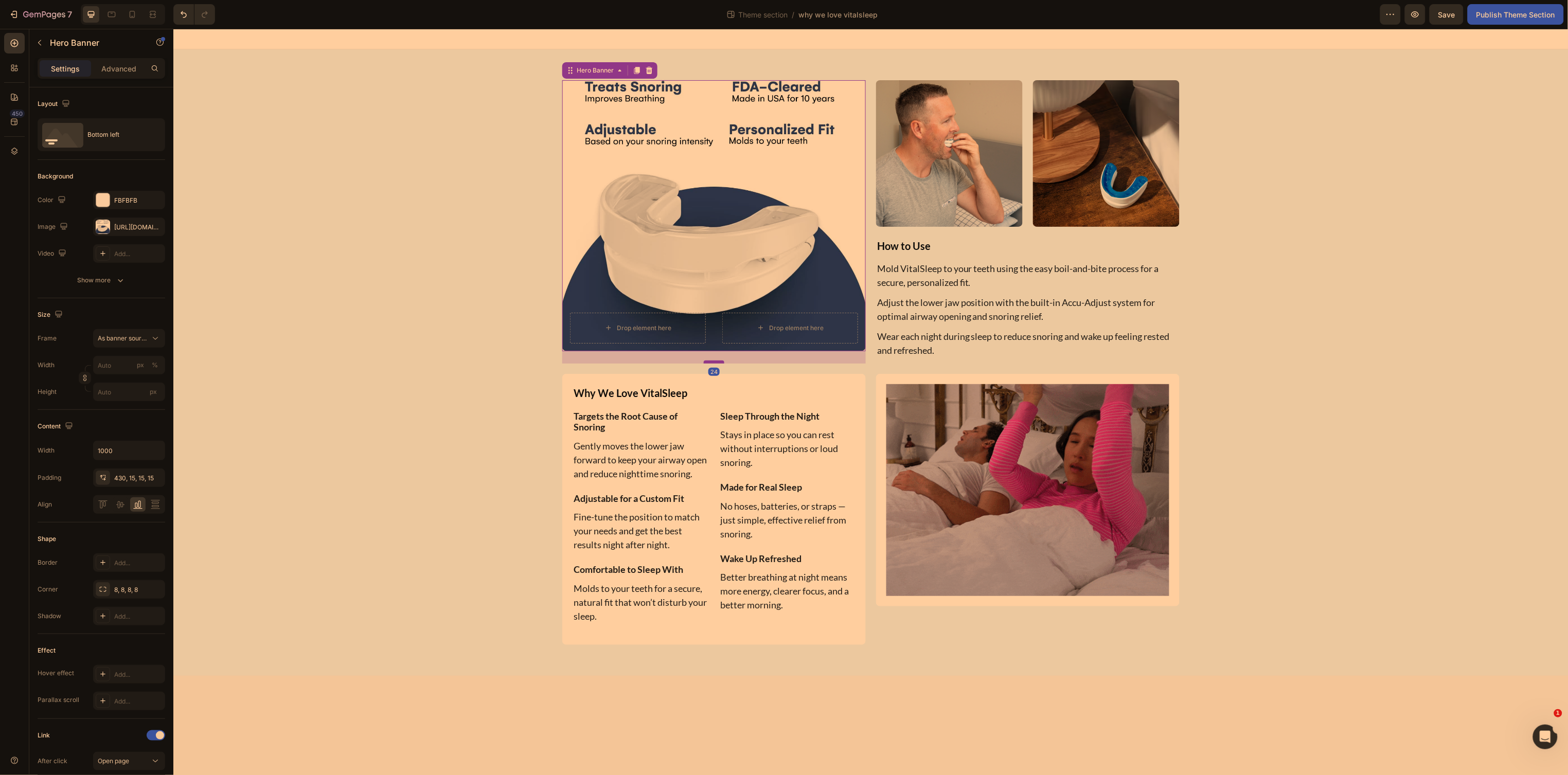
drag, startPoint x: 710, startPoint y: 349, endPoint x: 706, endPoint y: 361, distance: 12.6
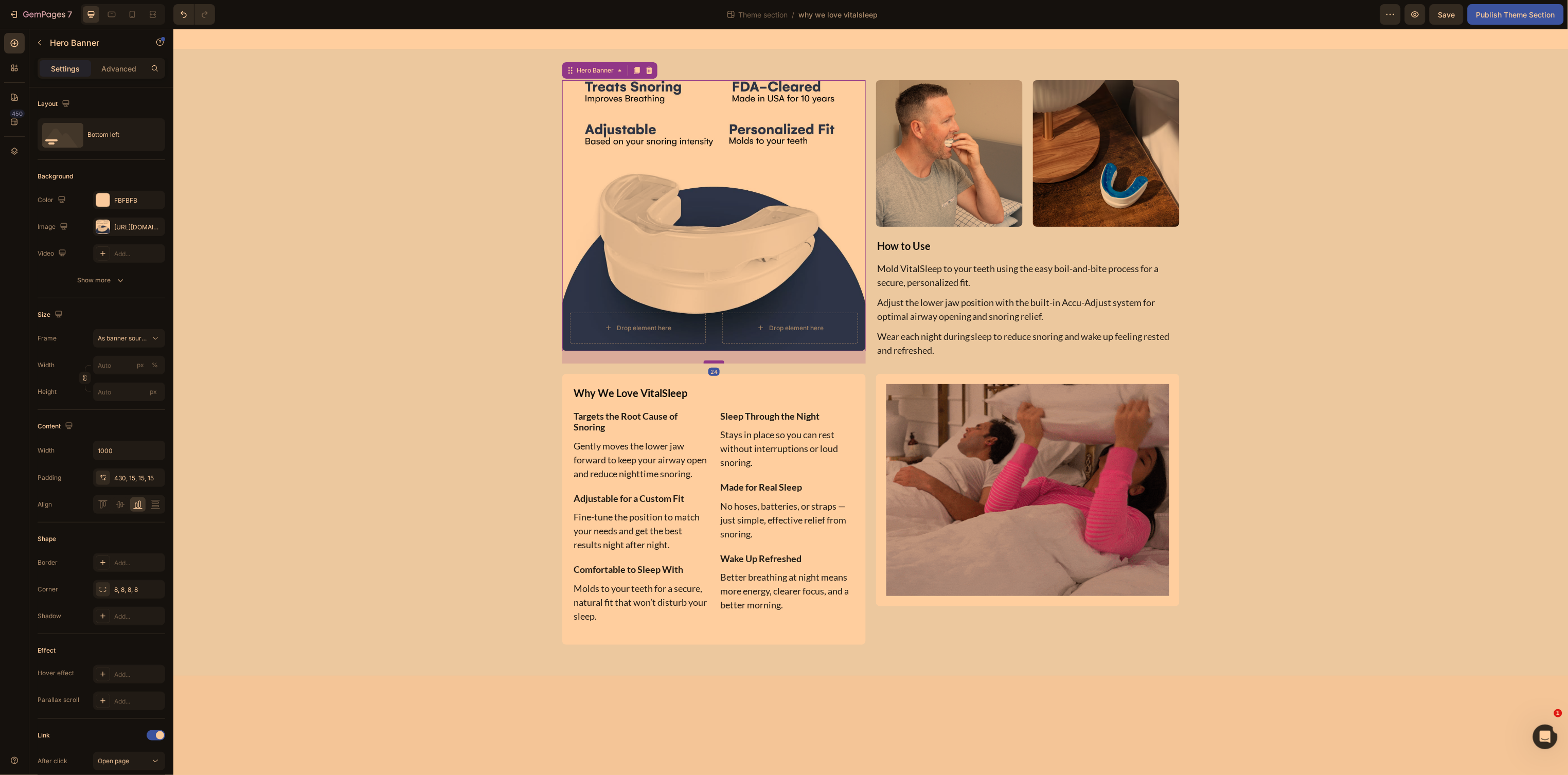
click at [706, 361] on div at bounding box center [713, 361] width 21 height 3
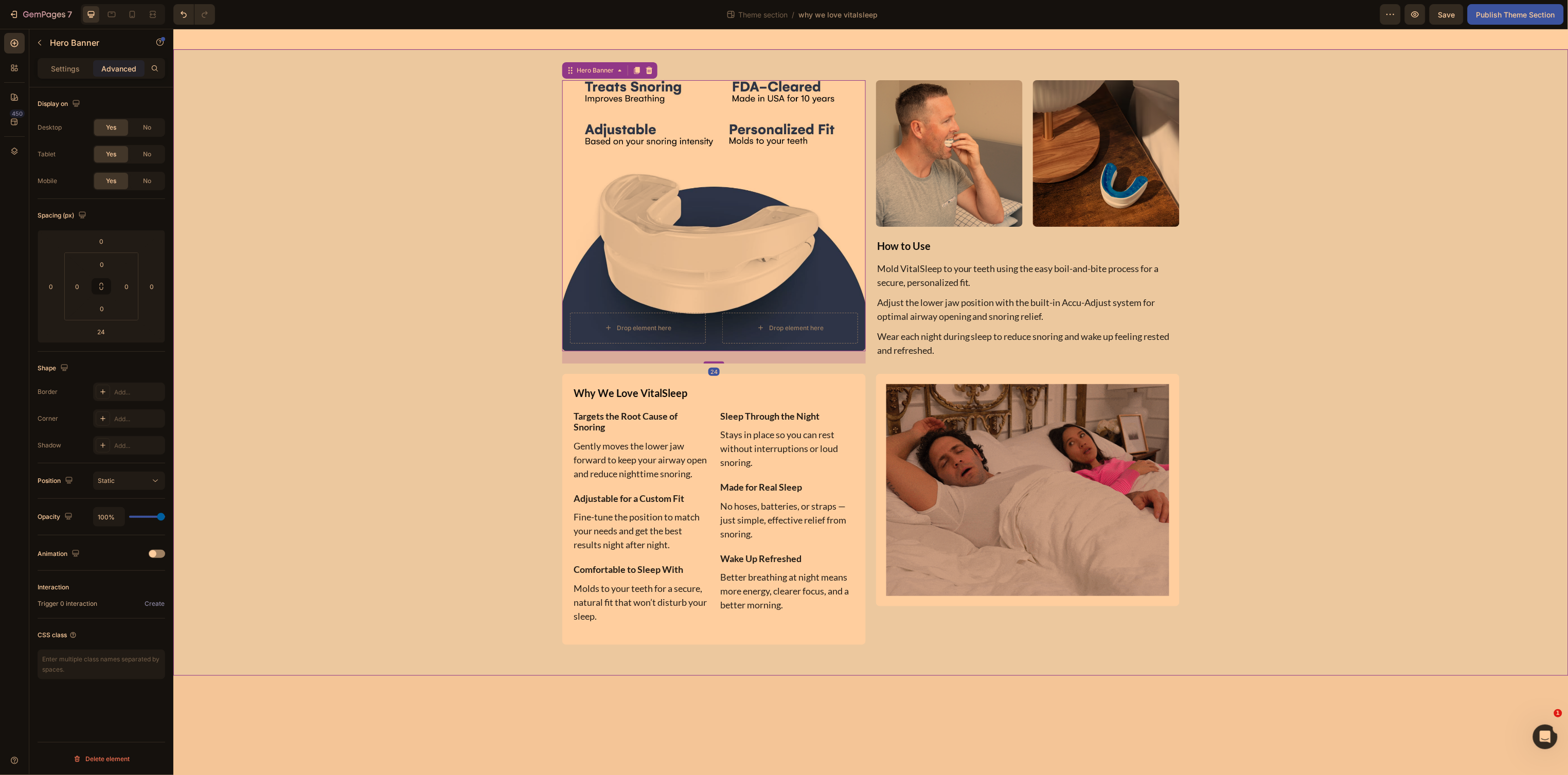
click at [525, 324] on div "Drop element here Drop element here Hero Banner 24 Image Image Row How to Use T…" at bounding box center [870, 362] width 1380 height 565
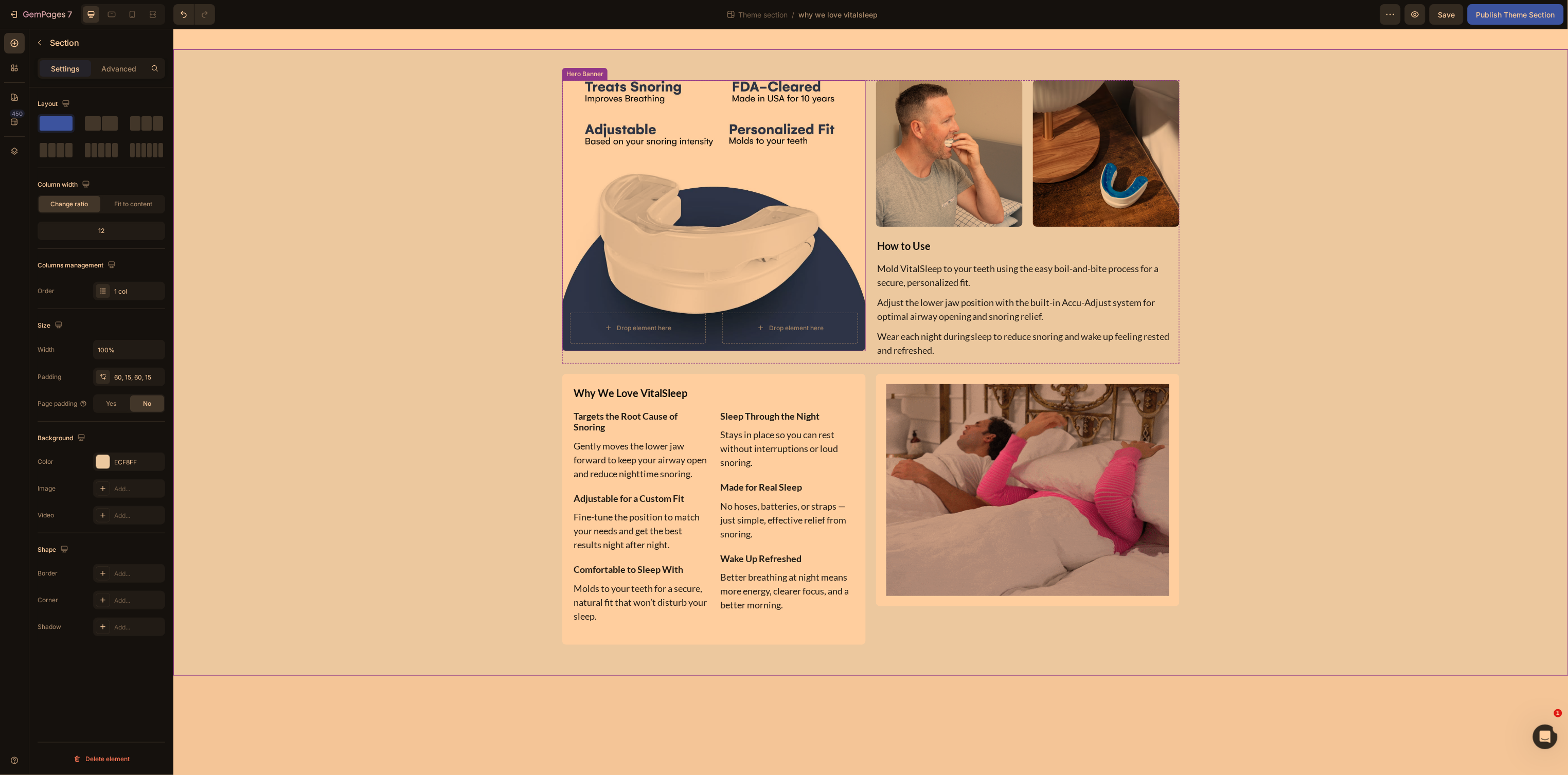
click at [682, 220] on div "Drop element here Drop element here" at bounding box center [713, 221] width 304 height 260
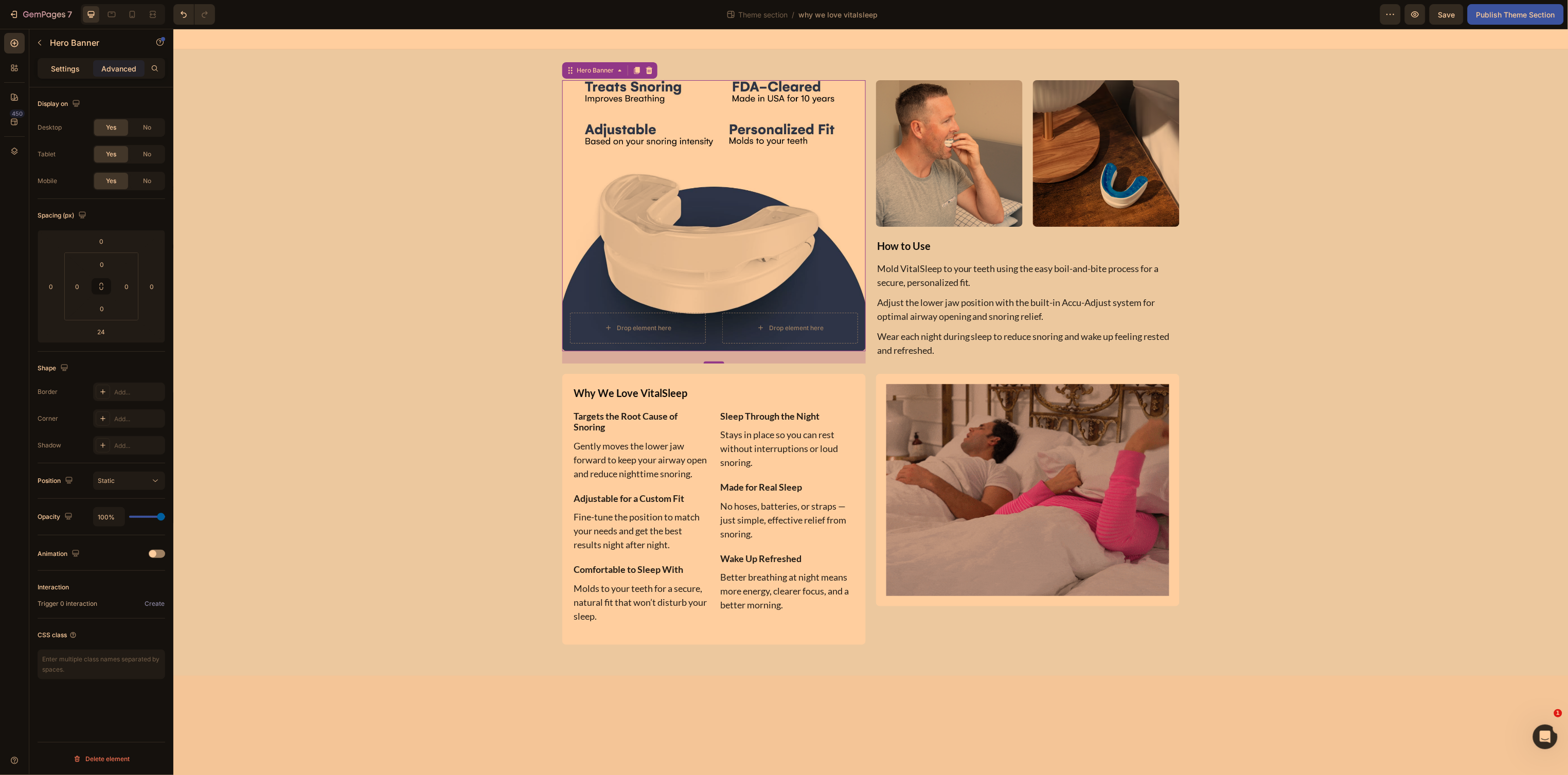
click at [60, 66] on p "Settings" at bounding box center [65, 69] width 29 height 11
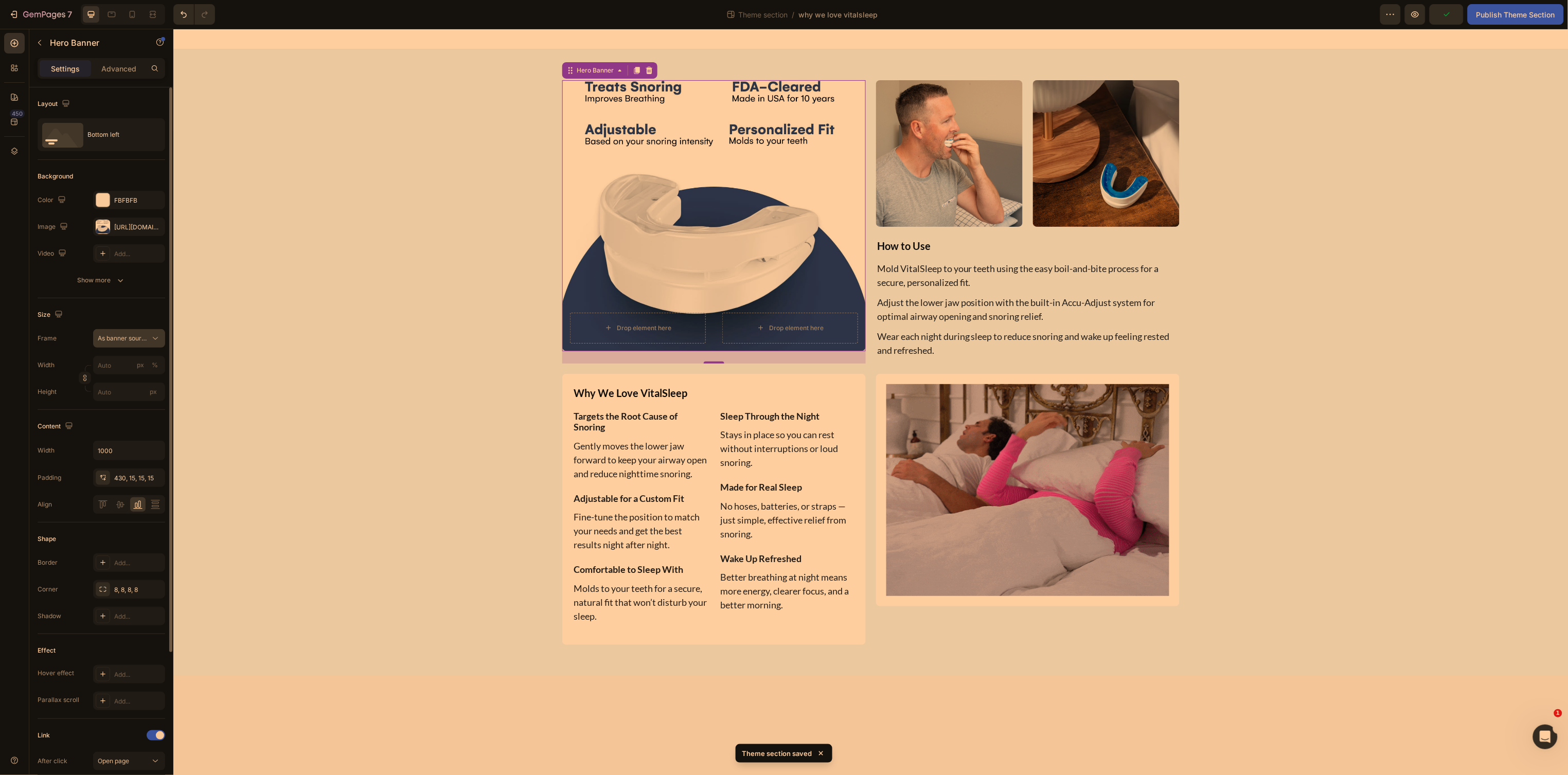
click at [121, 341] on span "As banner source" at bounding box center [123, 338] width 51 height 9
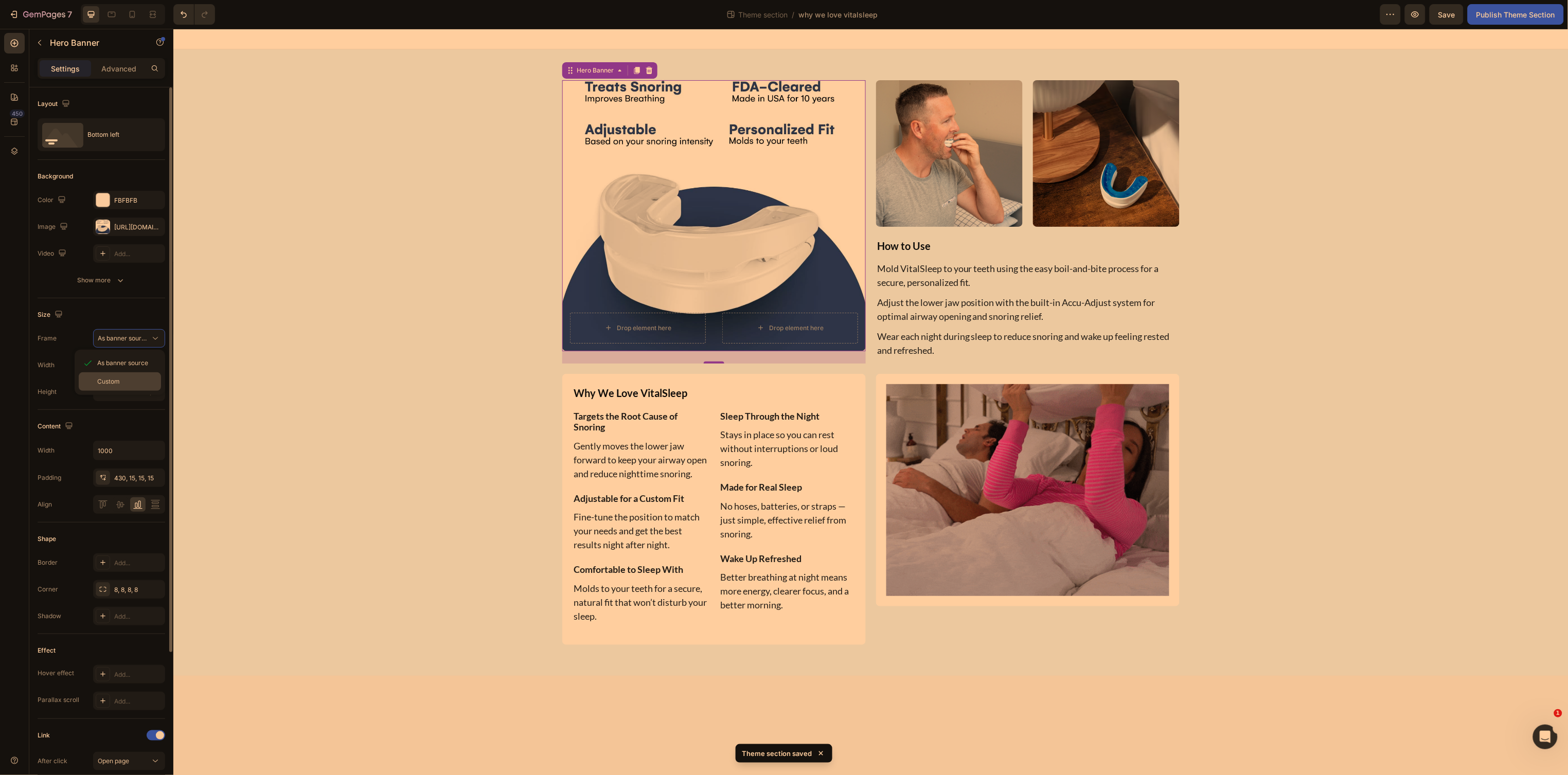
click at [118, 380] on span "Custom" at bounding box center [108, 381] width 23 height 9
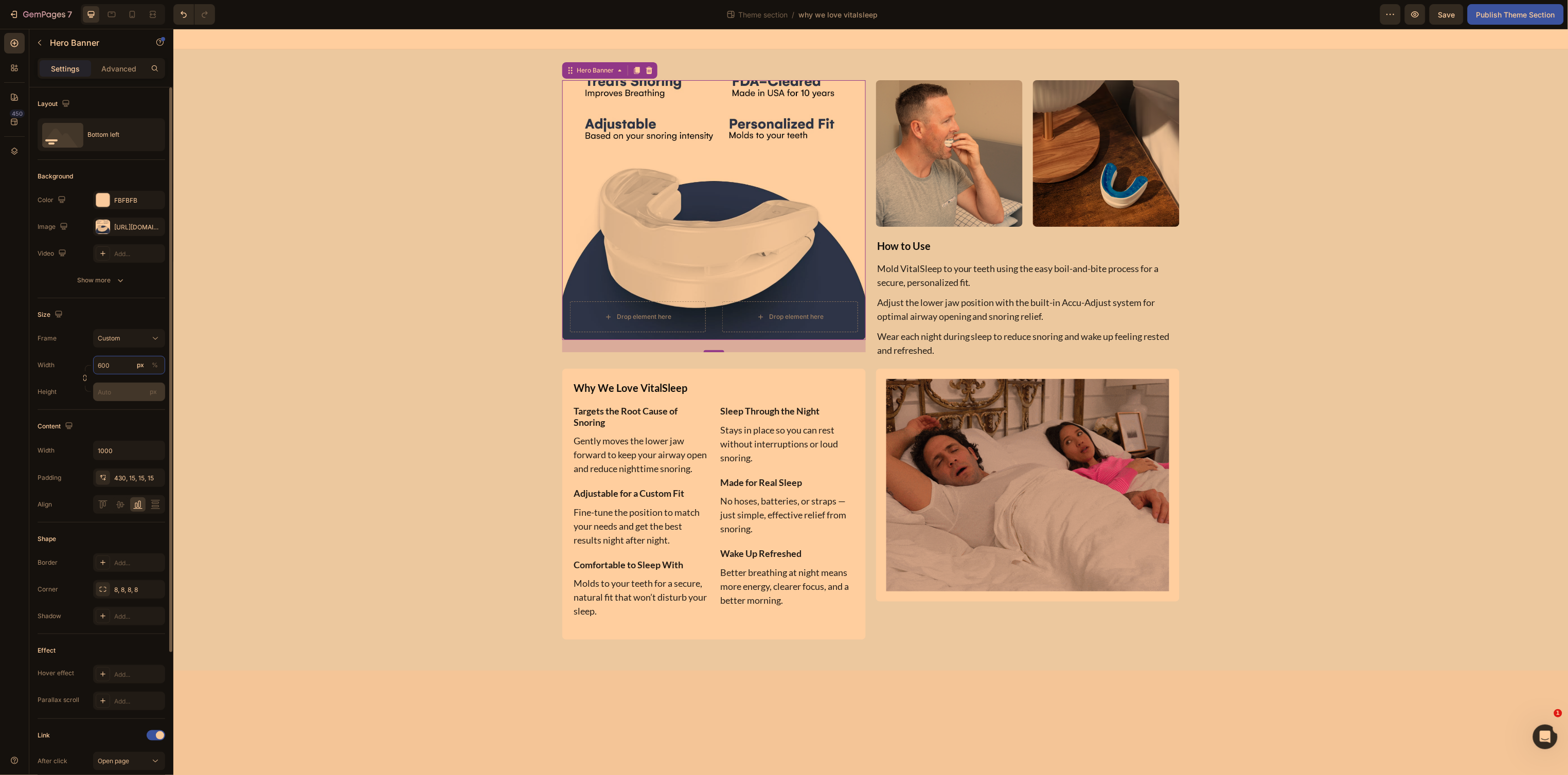
type input "600"
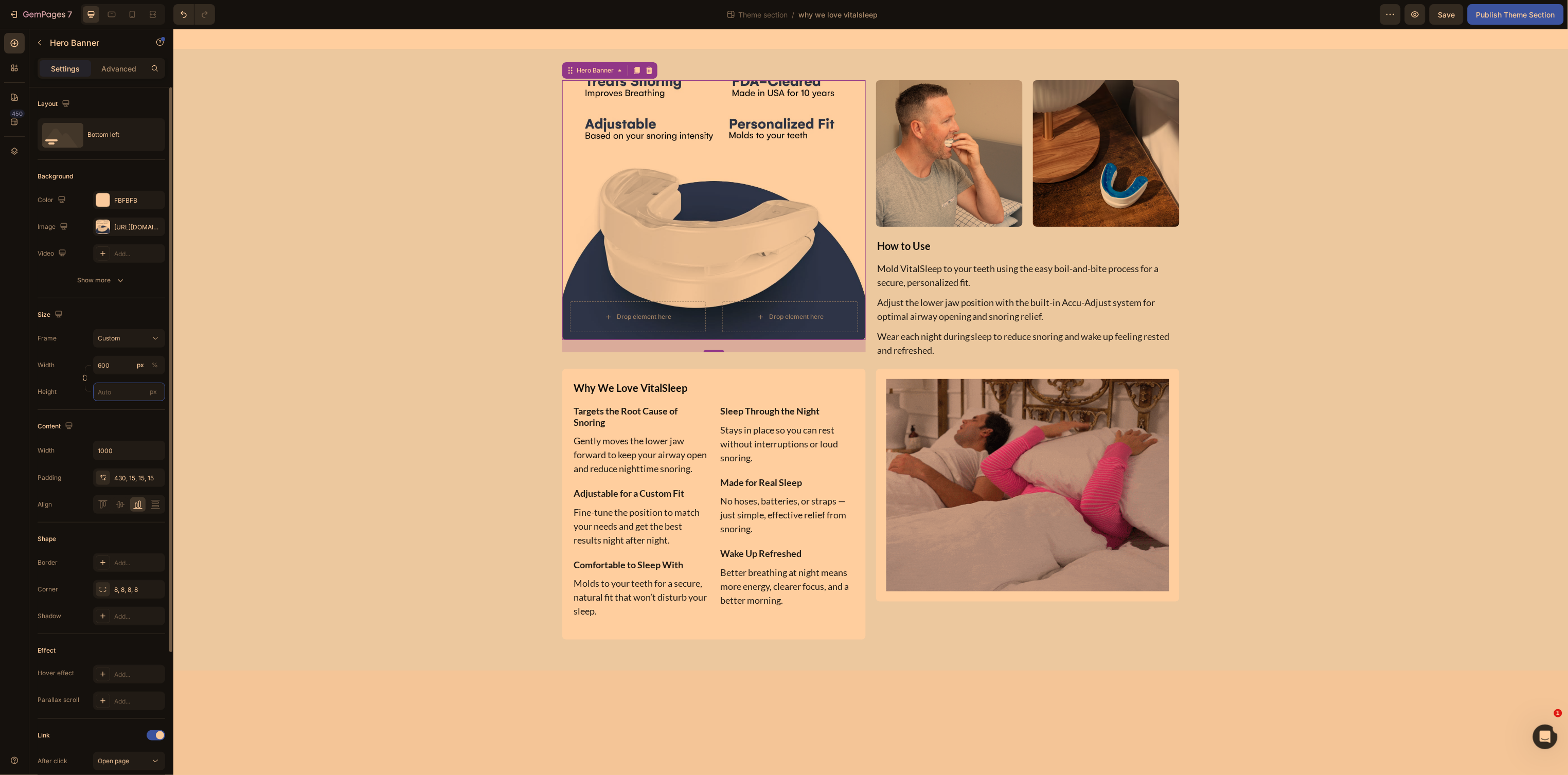
click at [105, 399] on input "px" at bounding box center [129, 392] width 72 height 18
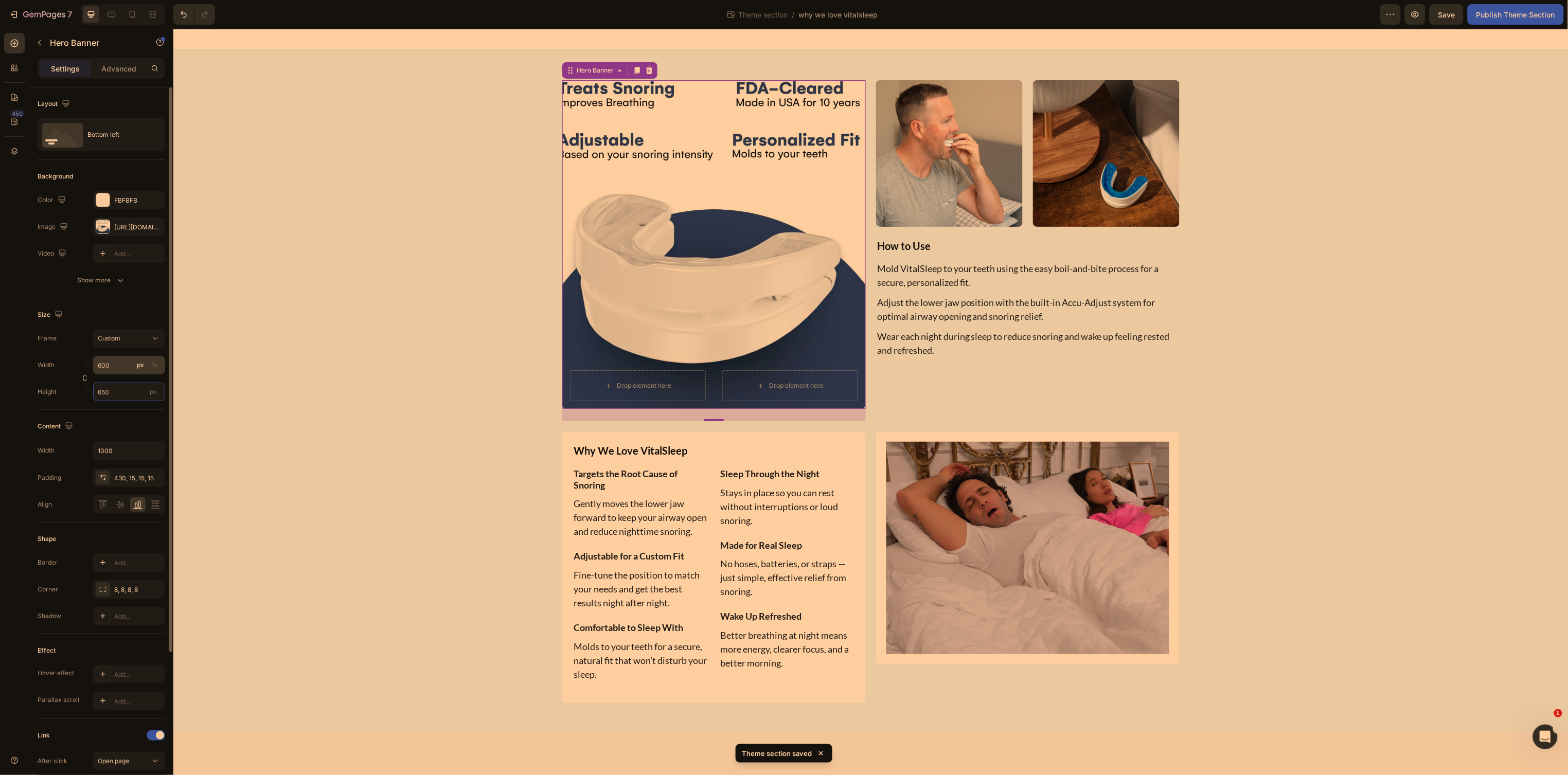
type input "650"
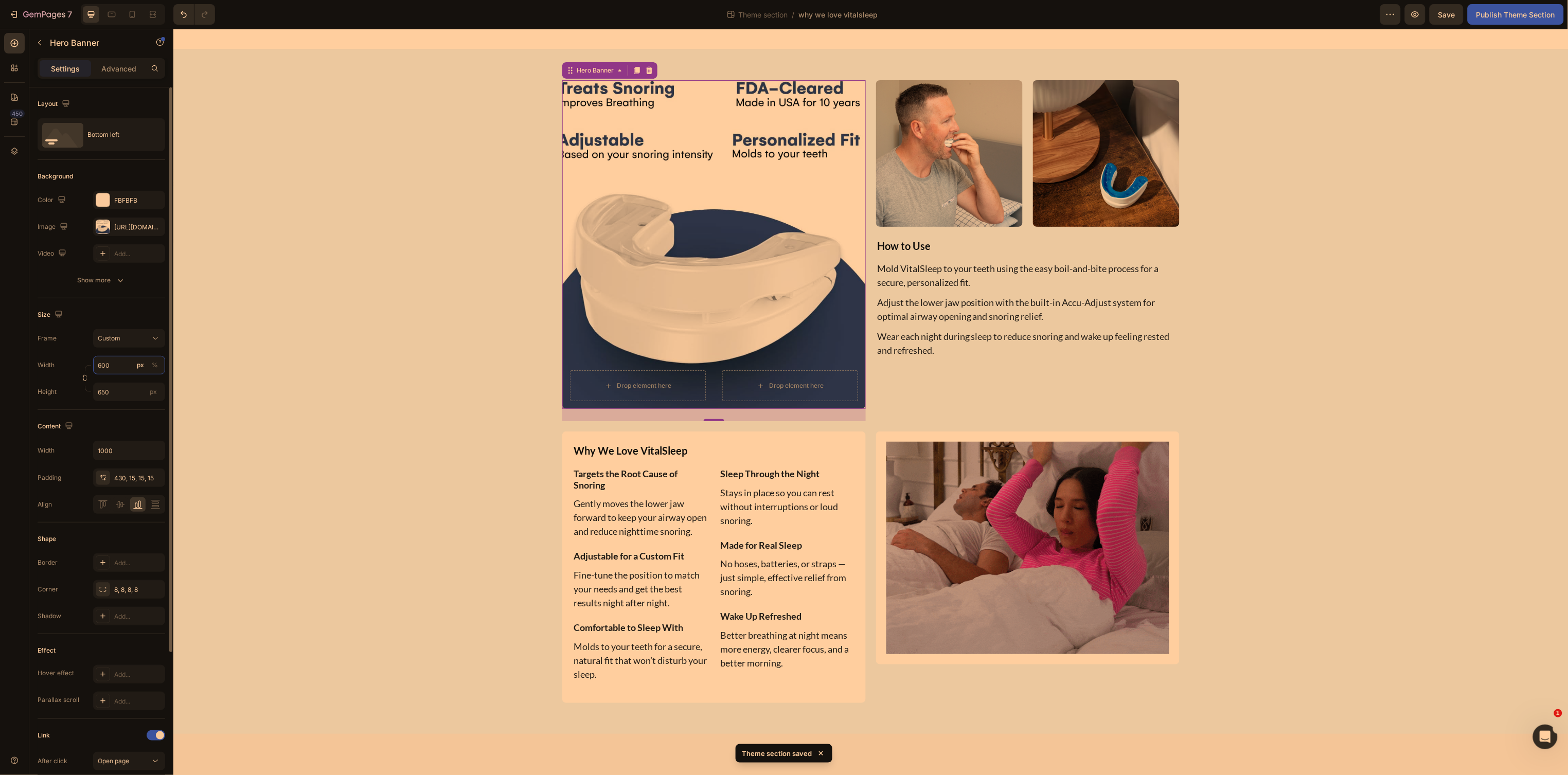
click at [116, 366] on input "600" at bounding box center [129, 365] width 72 height 18
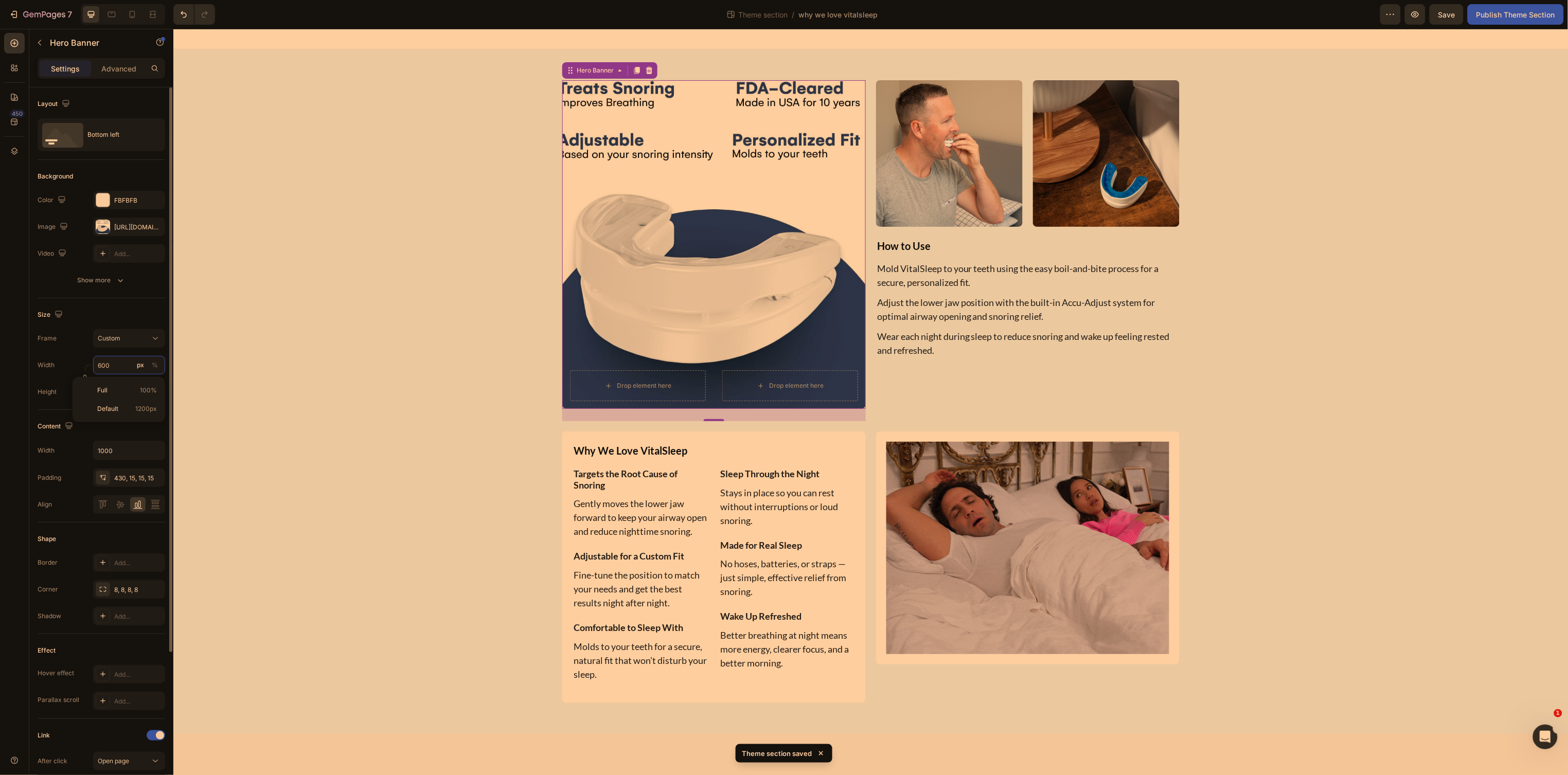
click at [116, 366] on input "600" at bounding box center [129, 365] width 72 height 18
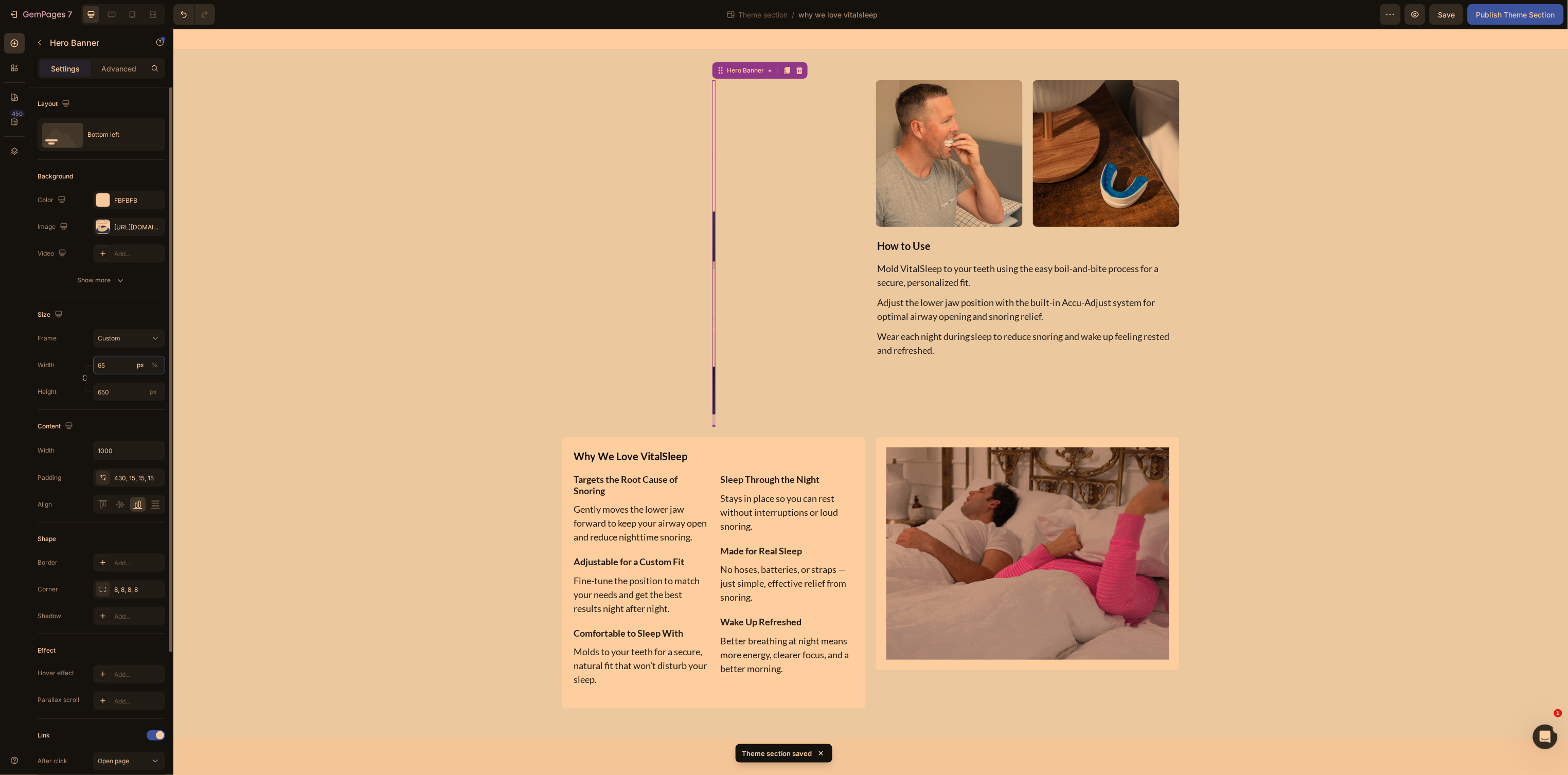
type input "650"
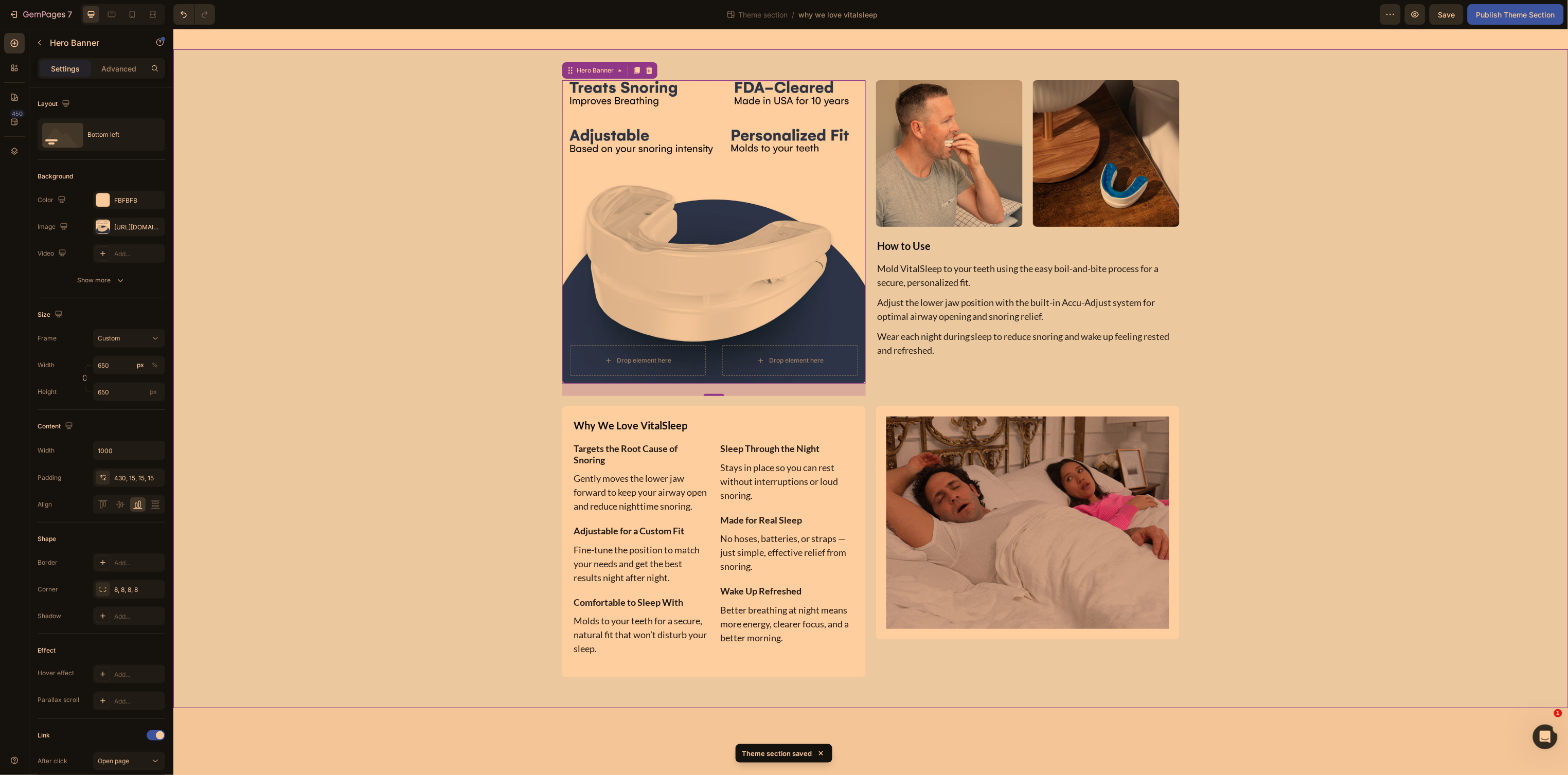
click at [460, 283] on div "Drop element here Drop element here Hero Banner 24 Image Image Row How to Use T…" at bounding box center [870, 378] width 1380 height 597
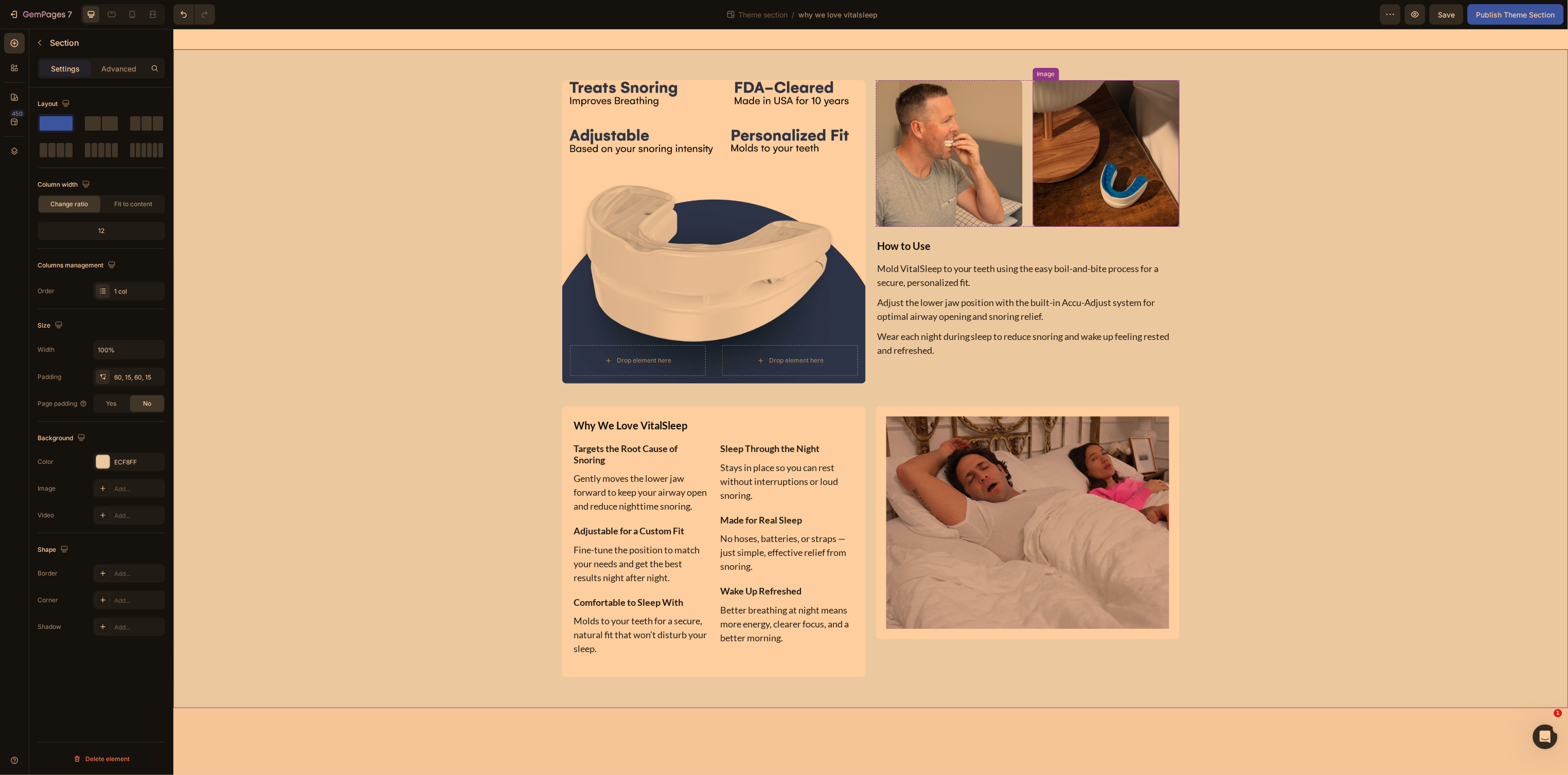
click at [1055, 171] on img at bounding box center [1105, 153] width 147 height 147
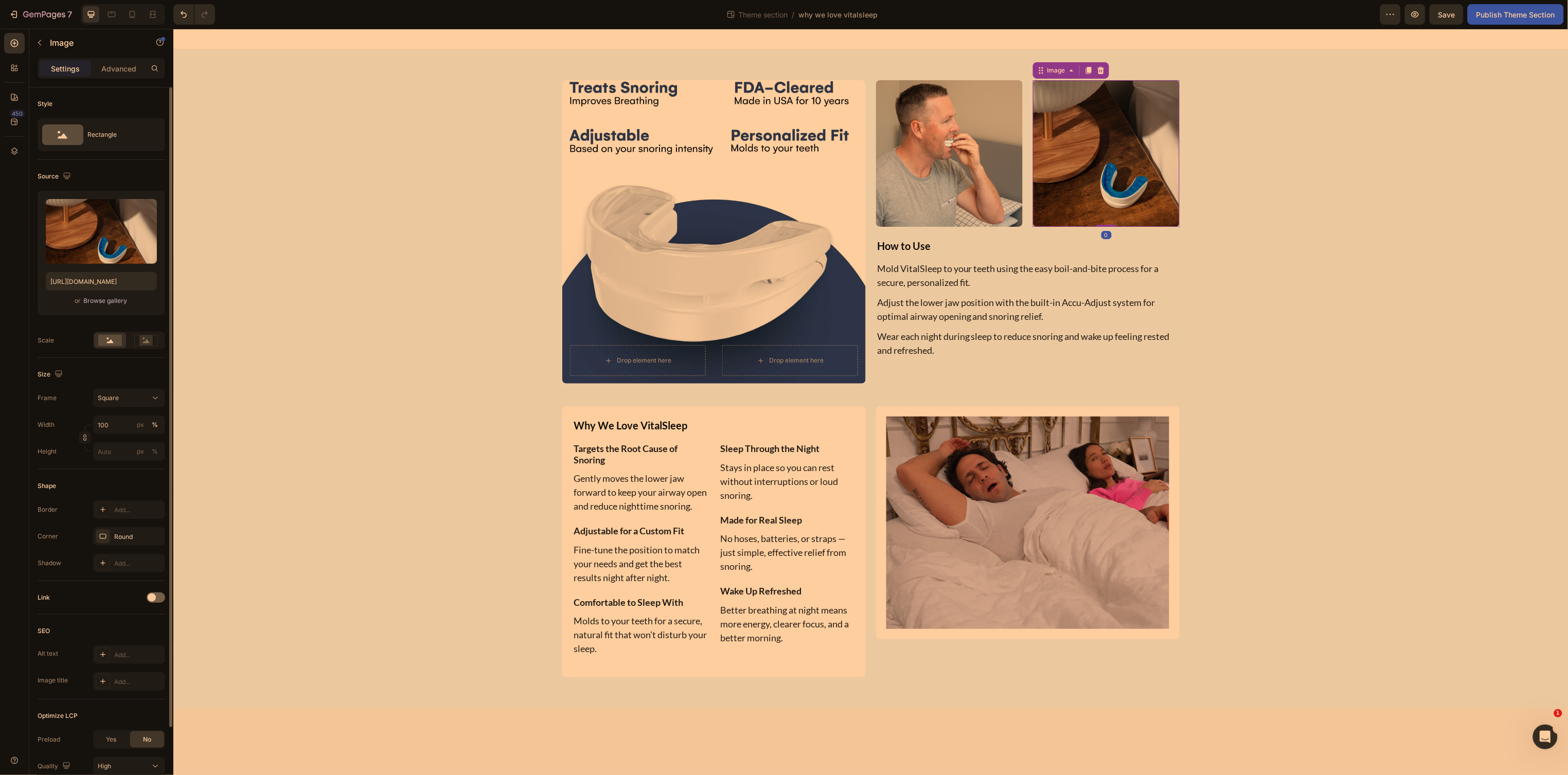
click at [114, 301] on div "Browse gallery" at bounding box center [106, 301] width 44 height 9
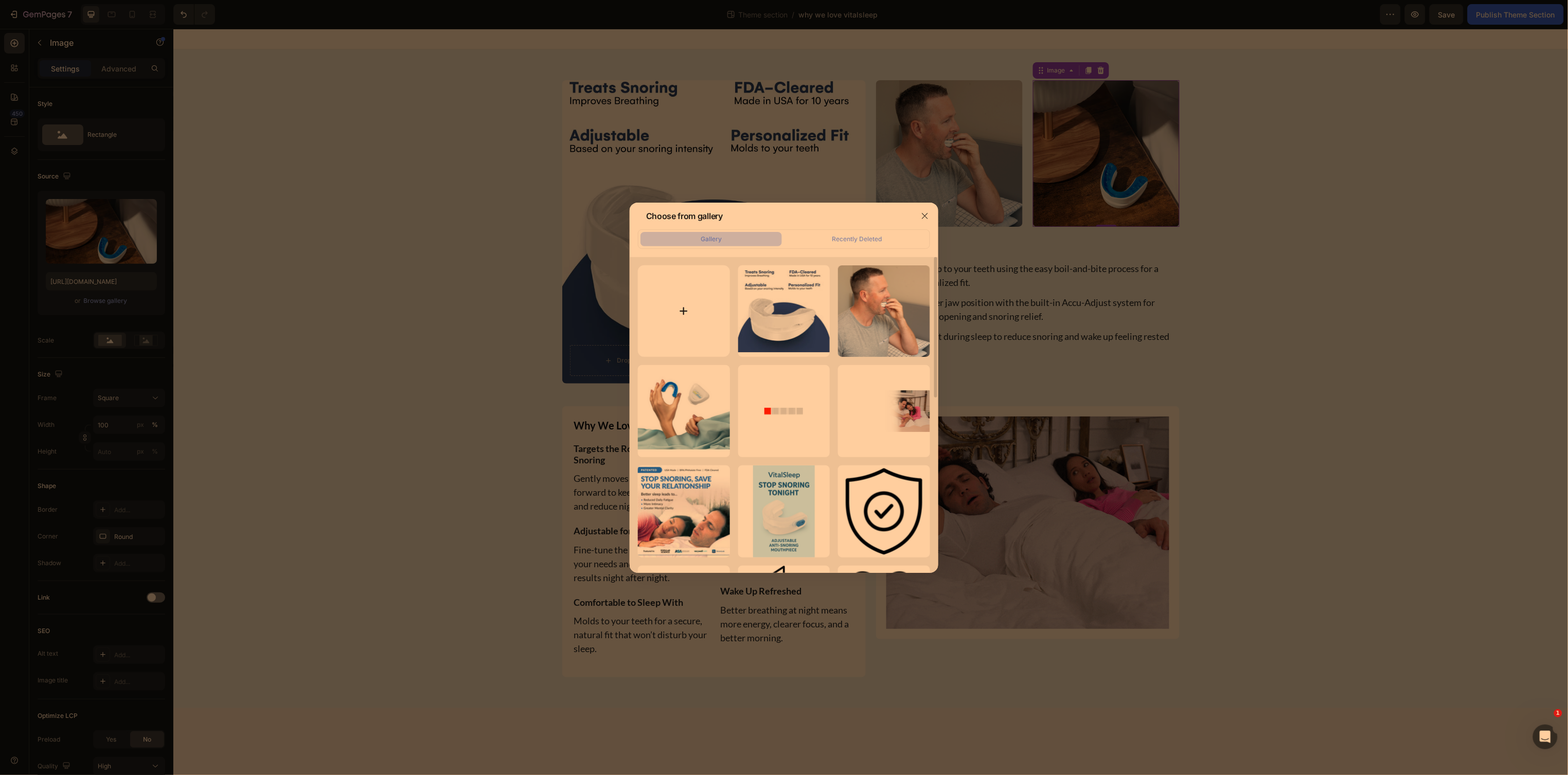
click at [686, 307] on input "file" at bounding box center [684, 311] width 92 height 92
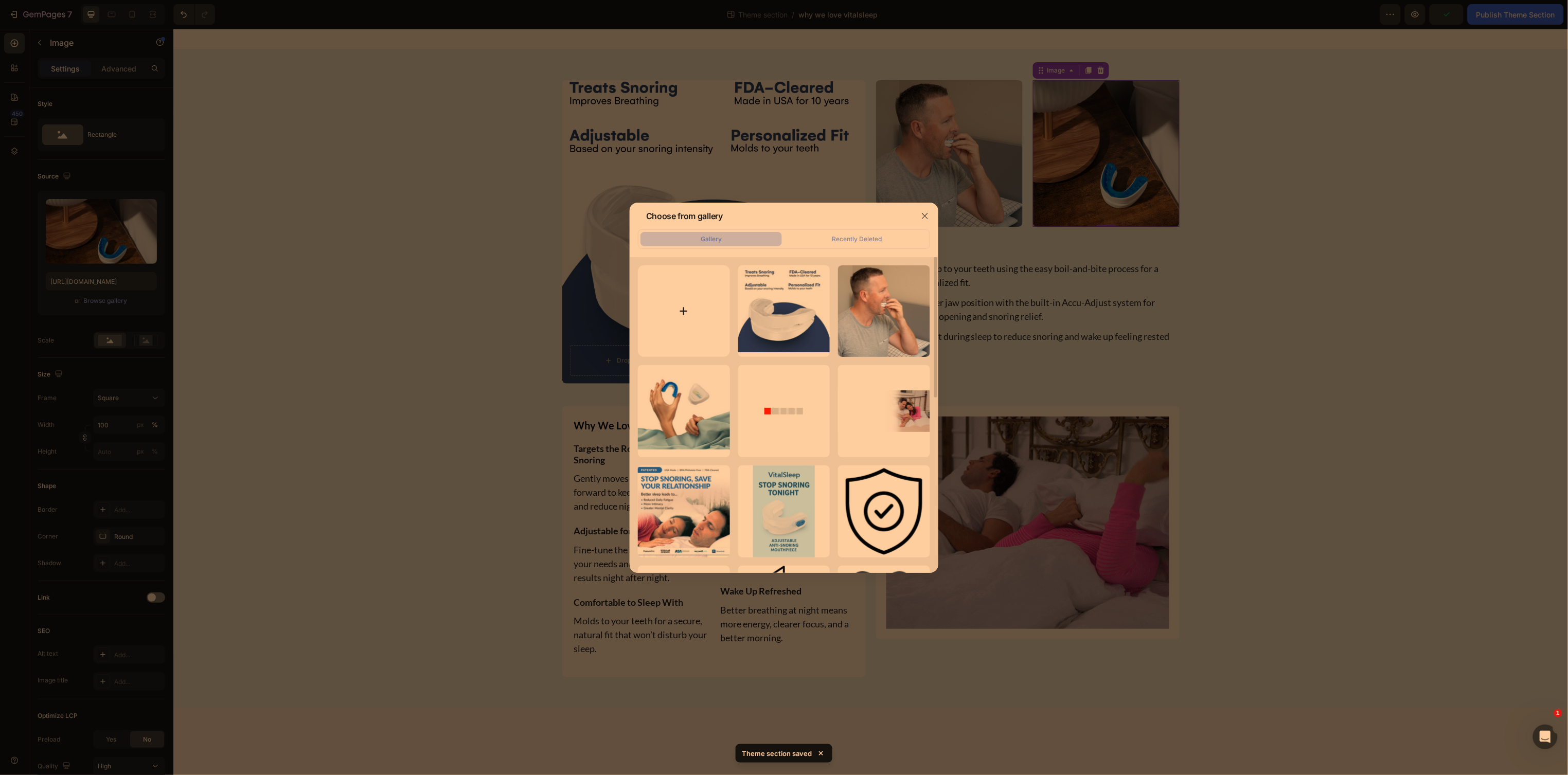
type input "C:\fakepath\510cpzuiAYL._AC_SL1080_.jpg"
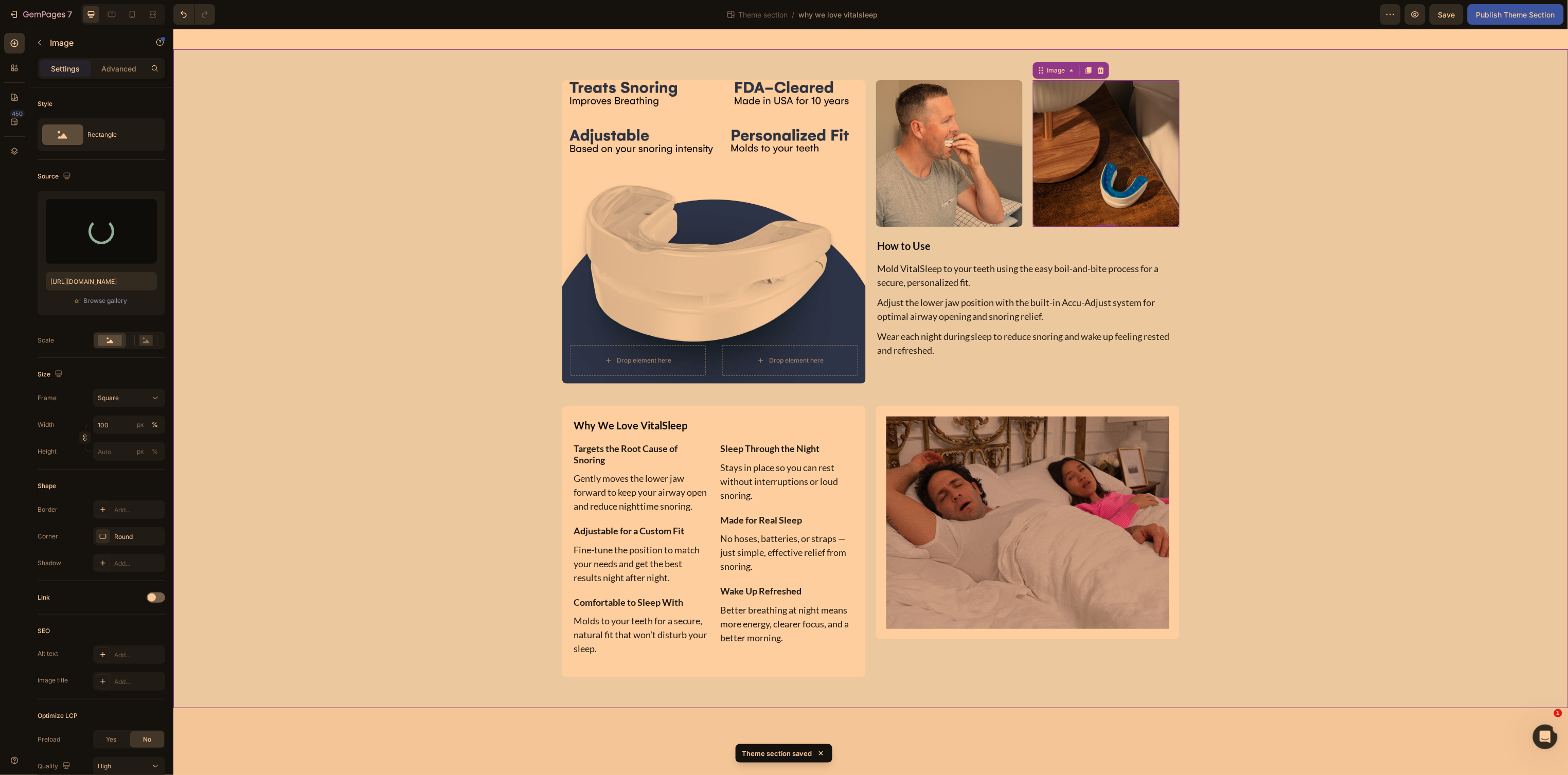
type input "https://cdn.shopify.com/s/files/1/0024/6346/5541/files/gempages_451081390222476…"
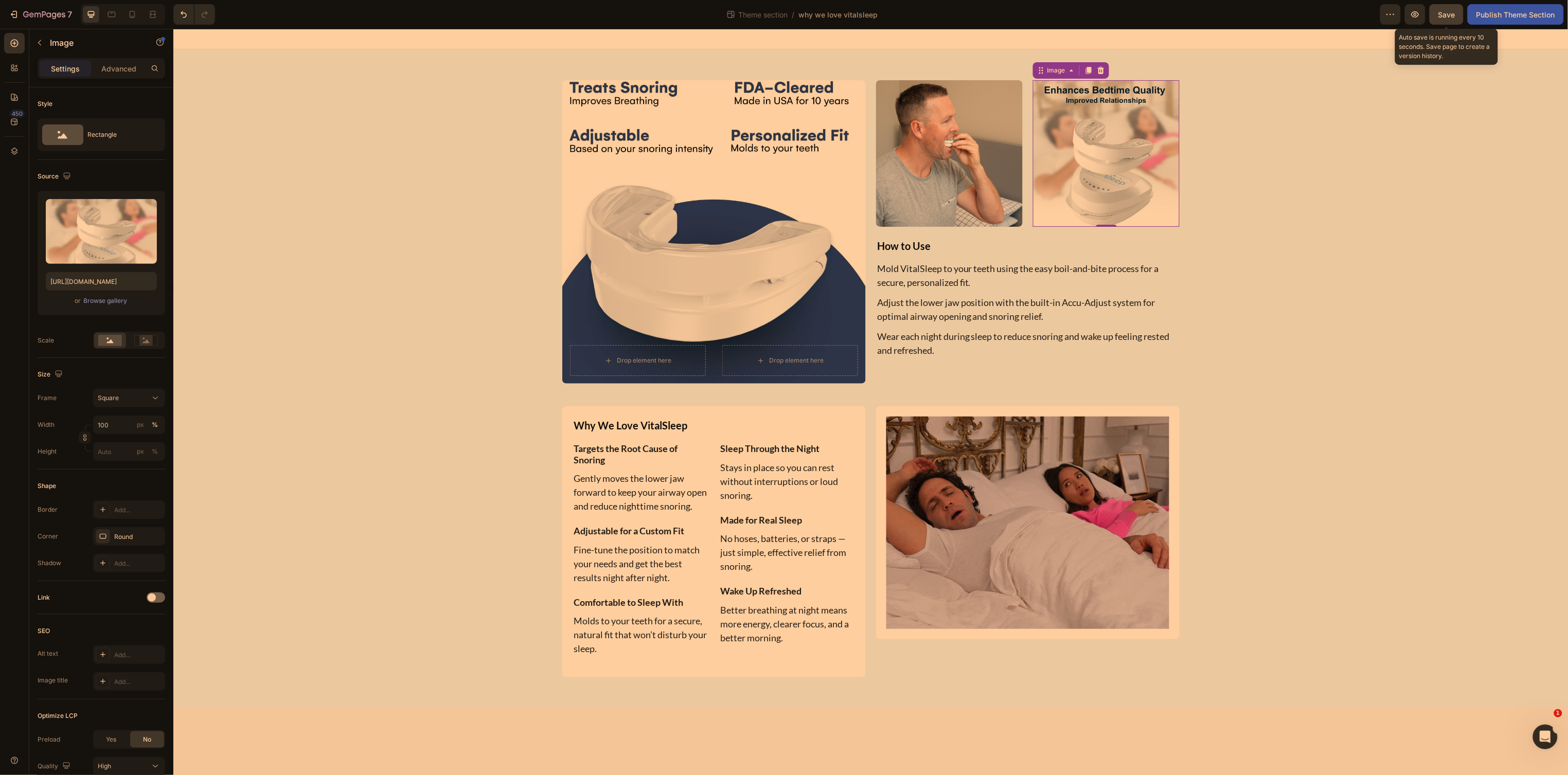
click at [1451, 21] on button "Save" at bounding box center [1447, 15] width 34 height 21
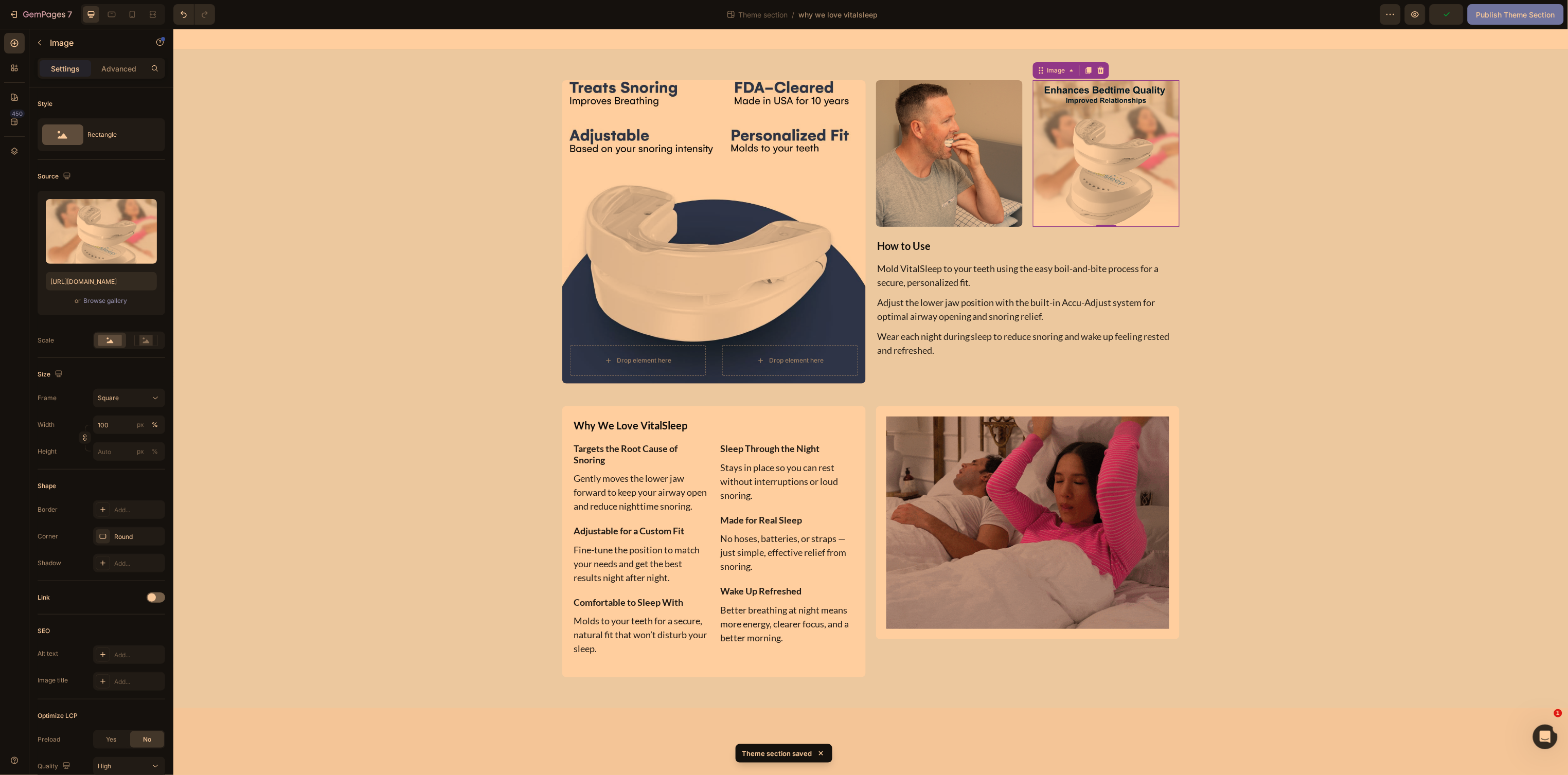
click at [1486, 15] on div "Publish Theme Section" at bounding box center [1516, 15] width 79 height 11
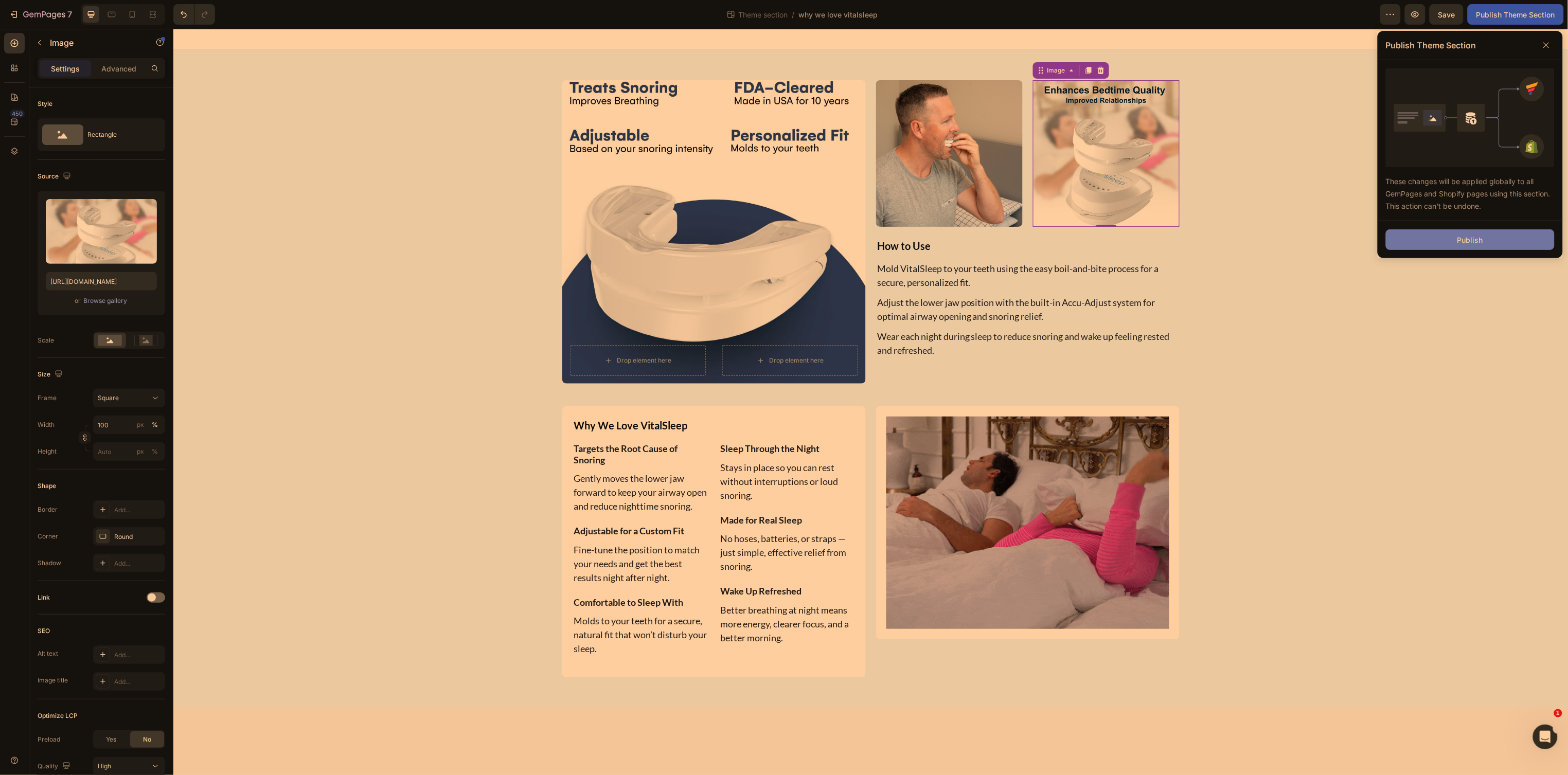
click at [1455, 243] on button "Publish" at bounding box center [1470, 240] width 169 height 21
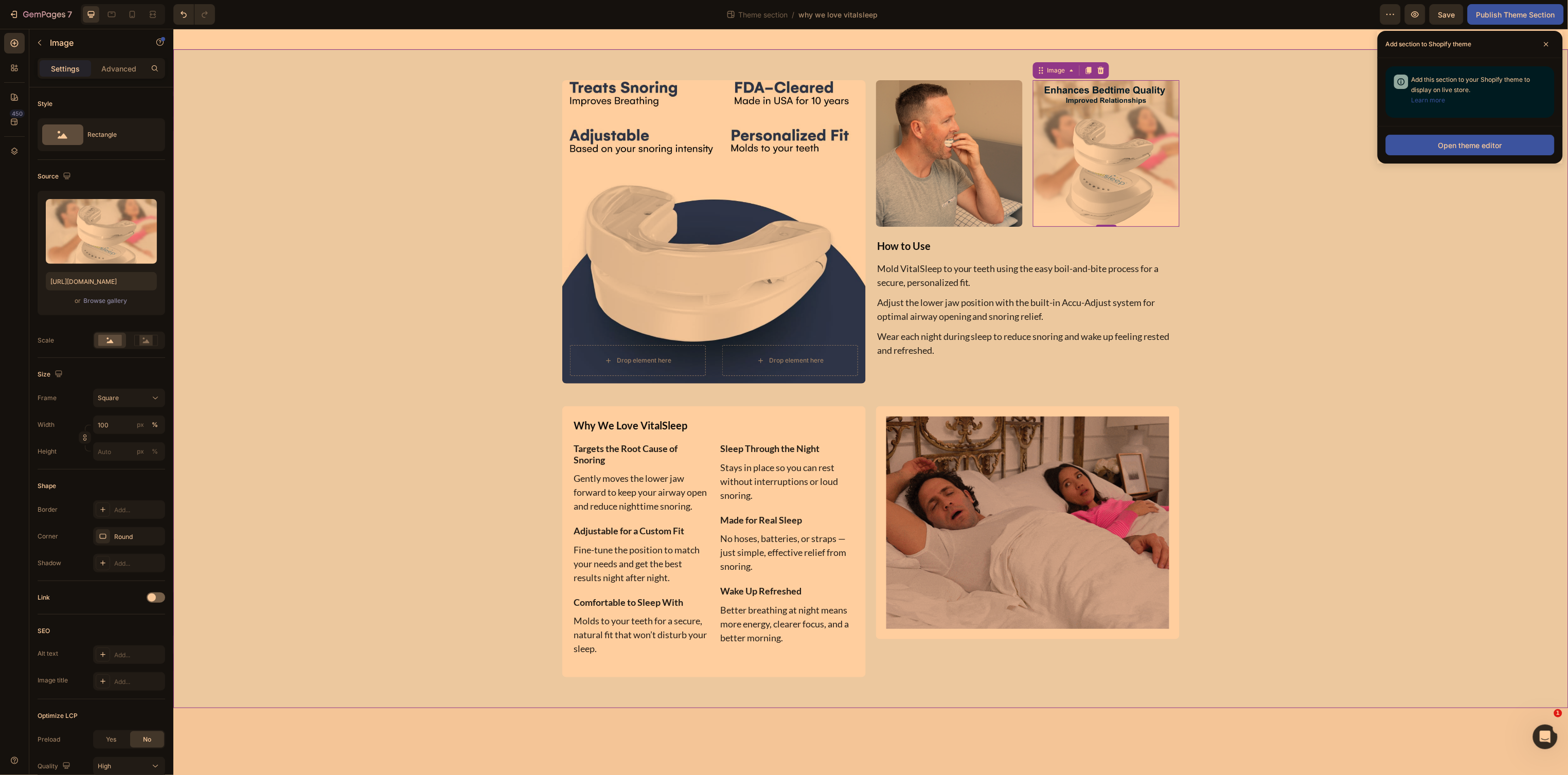
click at [1329, 178] on div "Drop element here Drop element here Hero Banner Image Image 0 Row How to Use Te…" at bounding box center [870, 378] width 1380 height 597
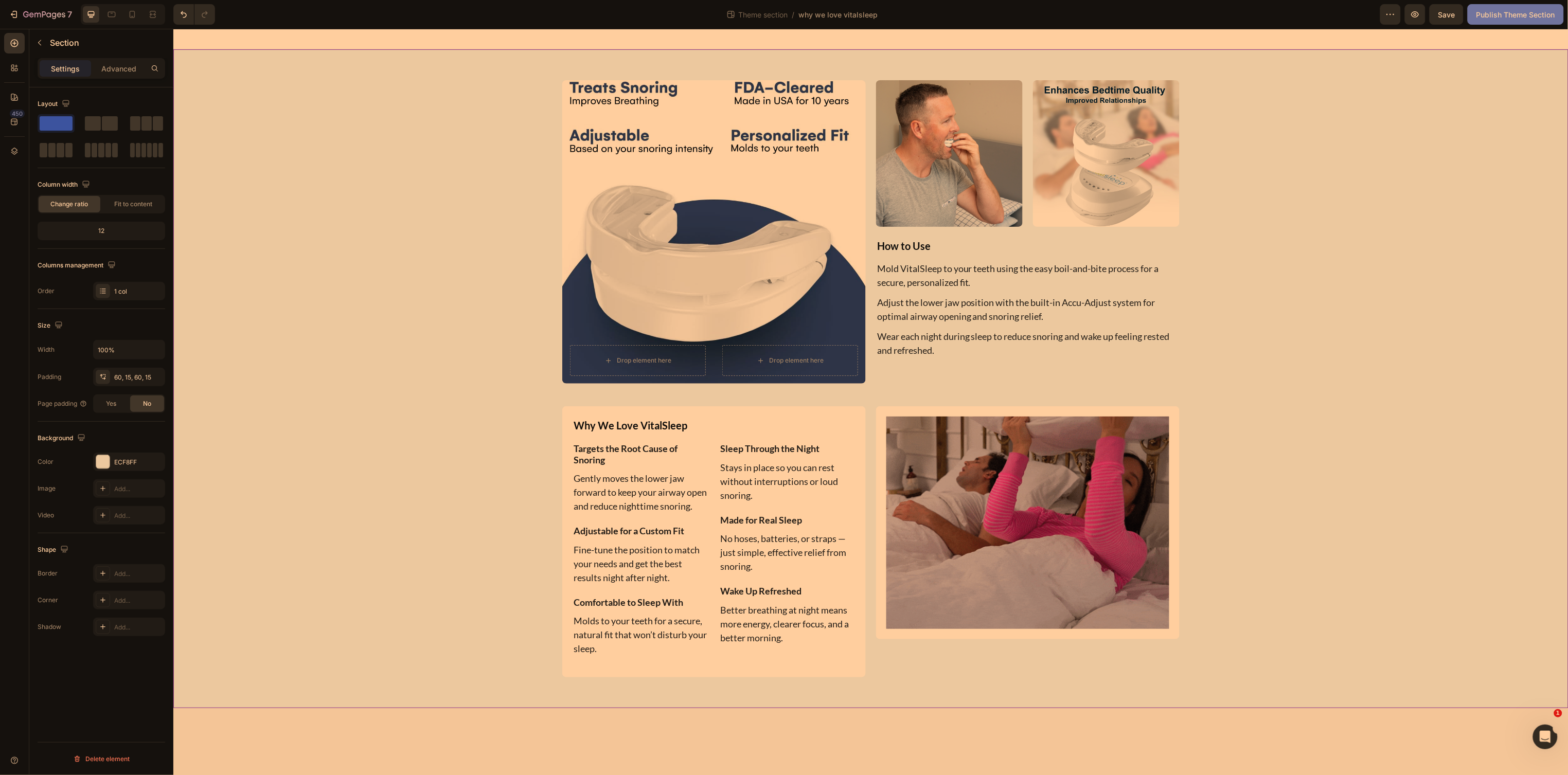
click at [1496, 18] on div "Publish Theme Section" at bounding box center [1516, 15] width 79 height 11
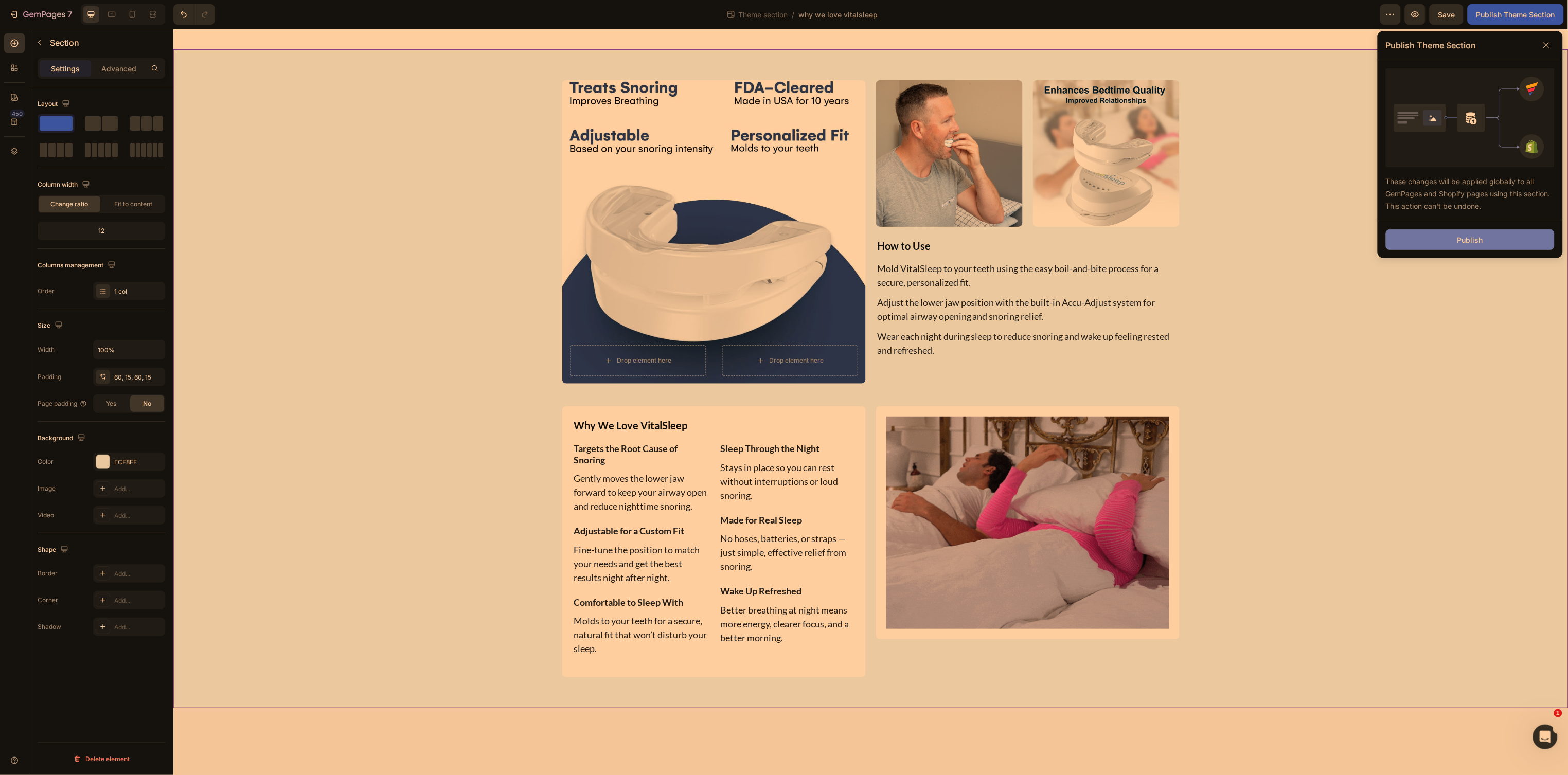
click at [1454, 244] on button "Publish" at bounding box center [1470, 240] width 169 height 21
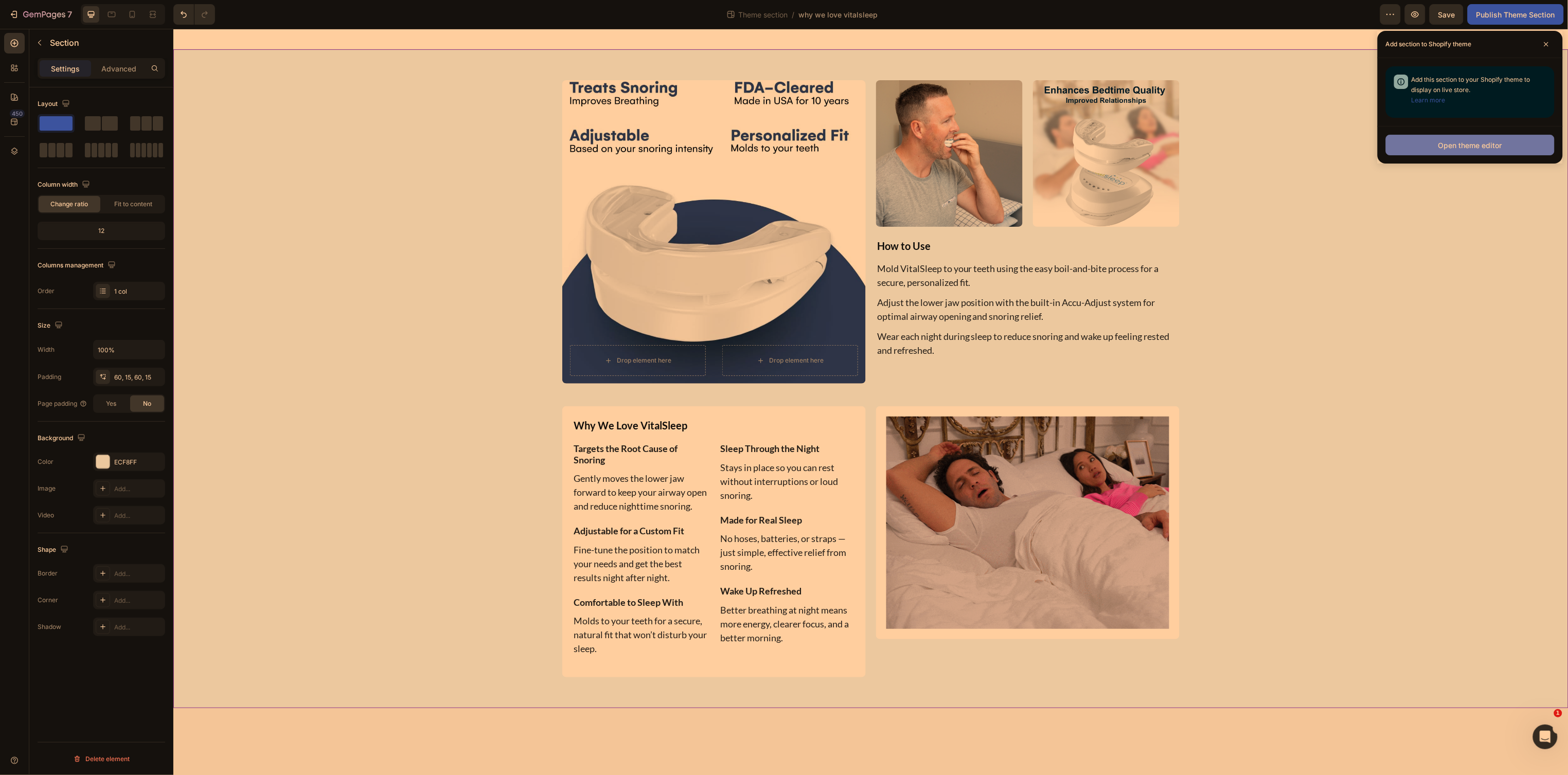
click at [1510, 139] on button "Open theme editor" at bounding box center [1470, 145] width 169 height 21
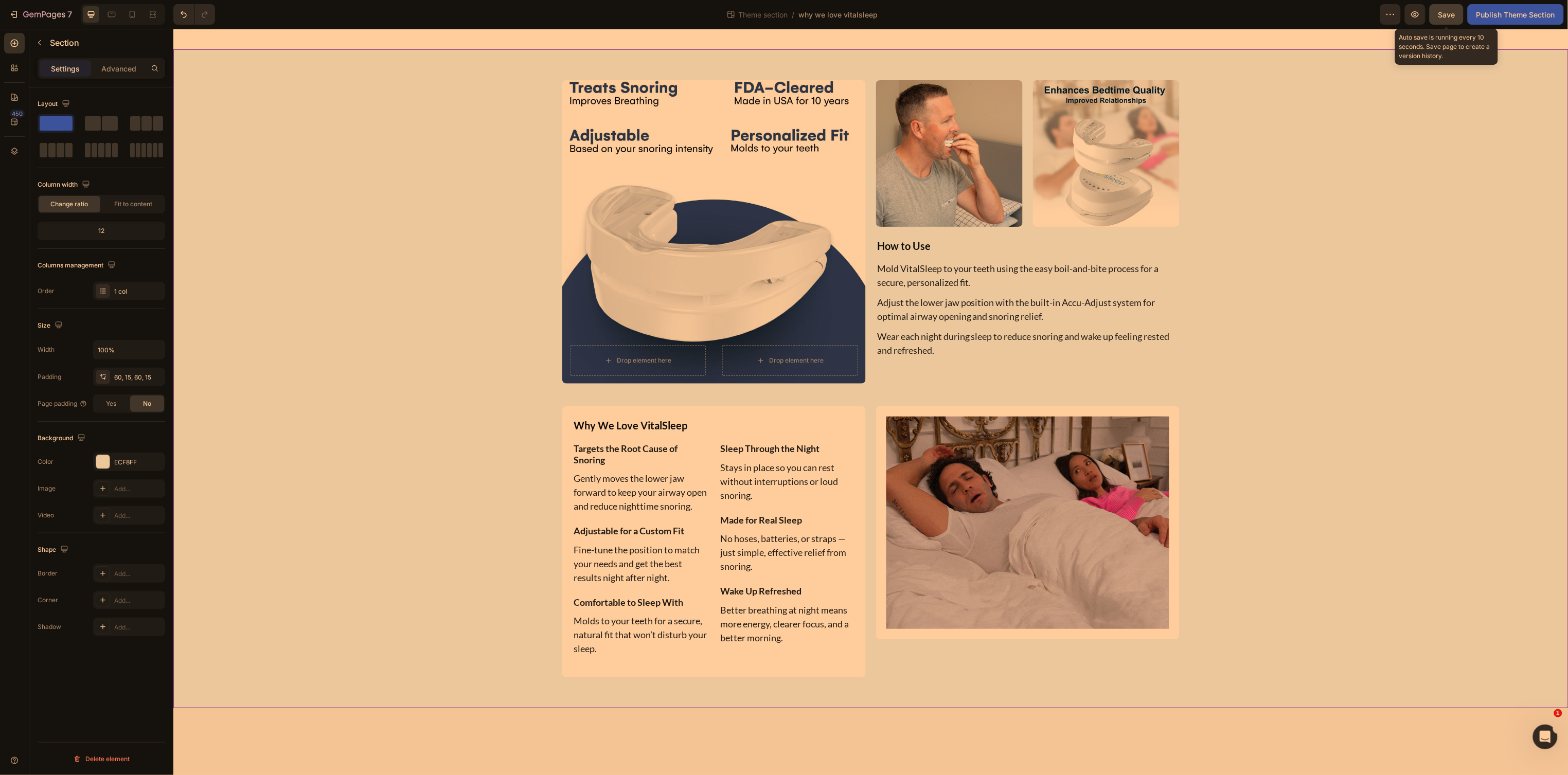
click at [1447, 12] on span "Save" at bounding box center [1447, 15] width 17 height 9
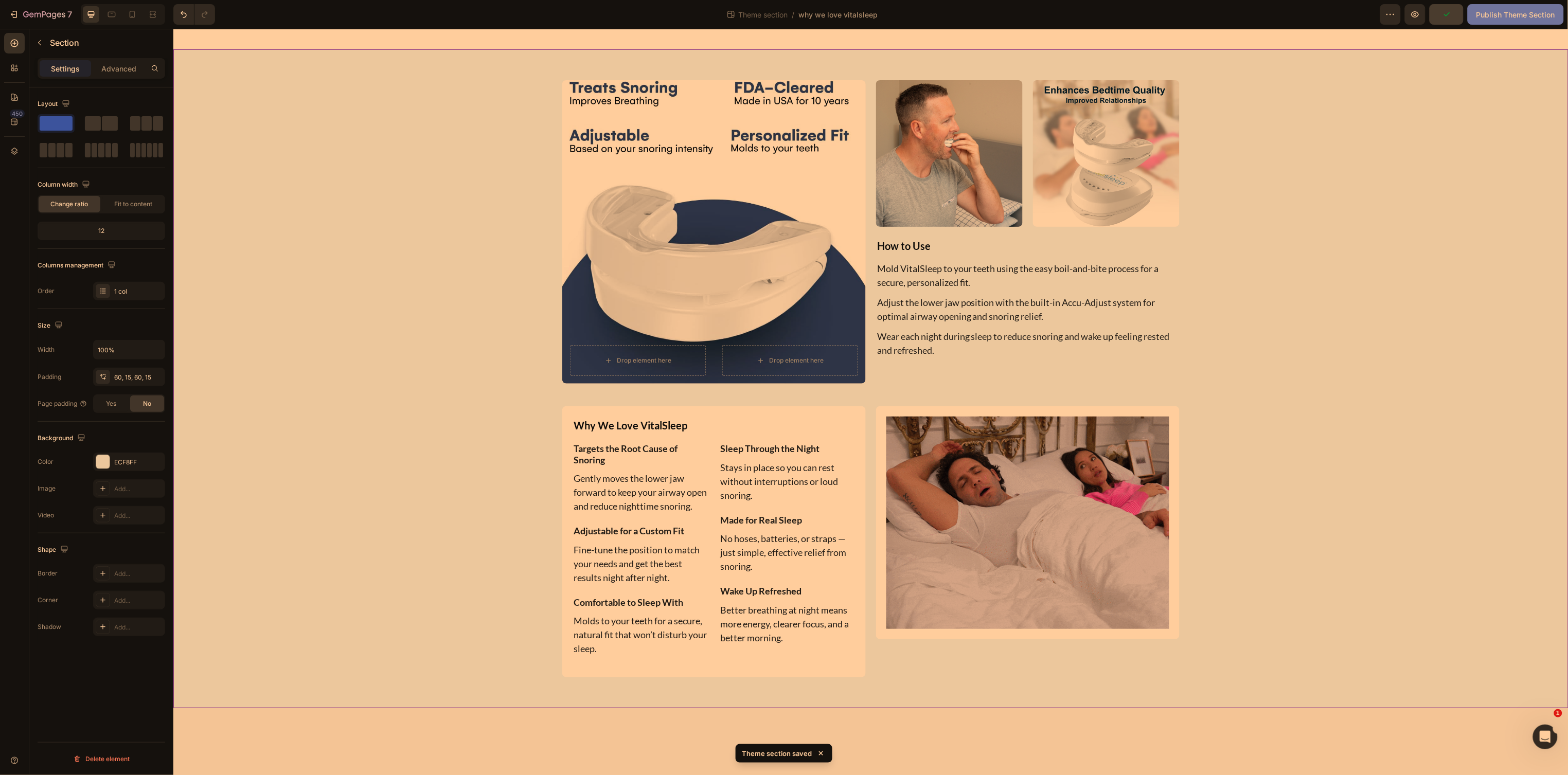
click at [1487, 16] on div "Publish Theme Section" at bounding box center [1516, 15] width 79 height 11
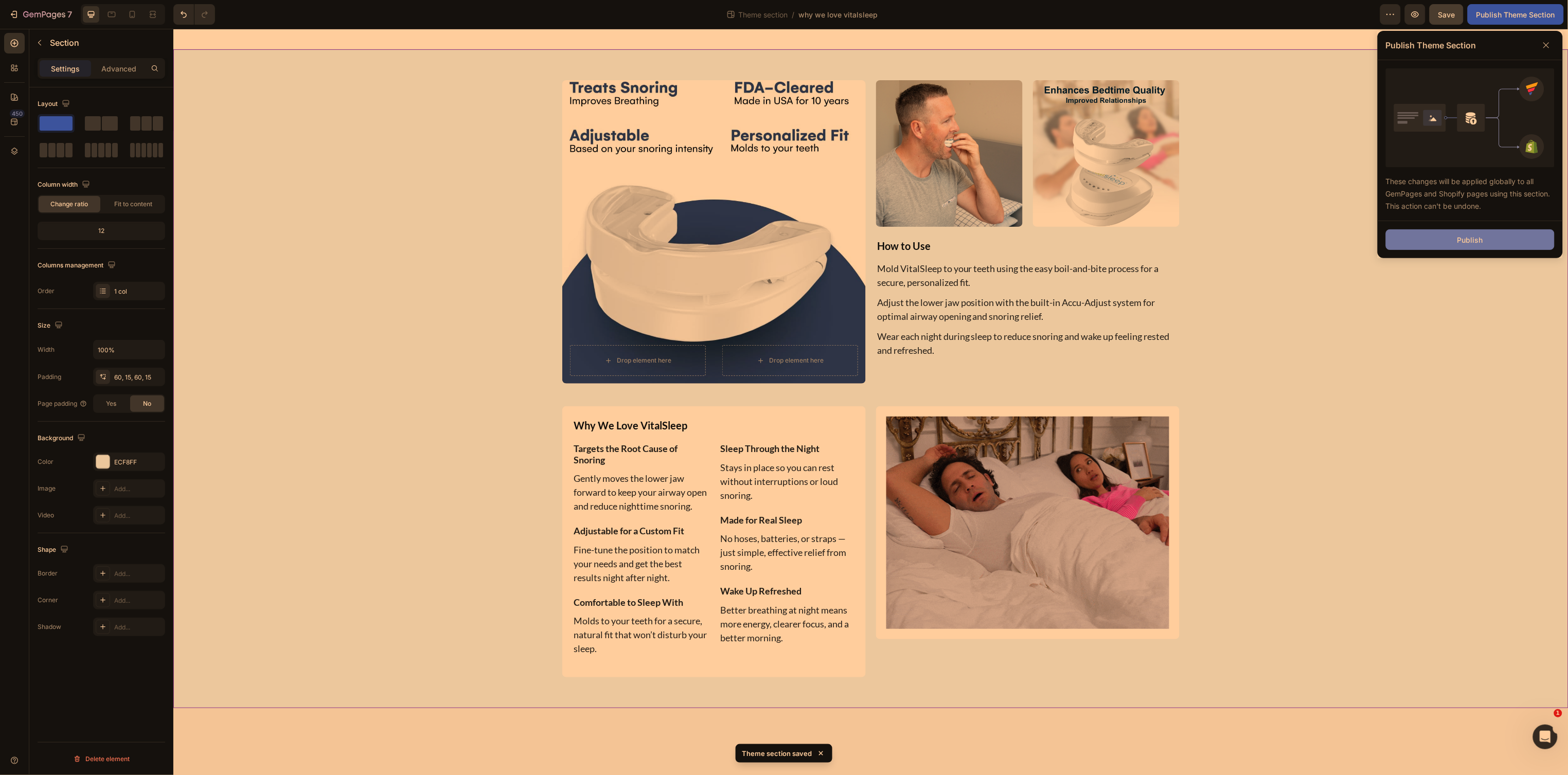
click at [1471, 241] on div "Publish" at bounding box center [1470, 240] width 26 height 11
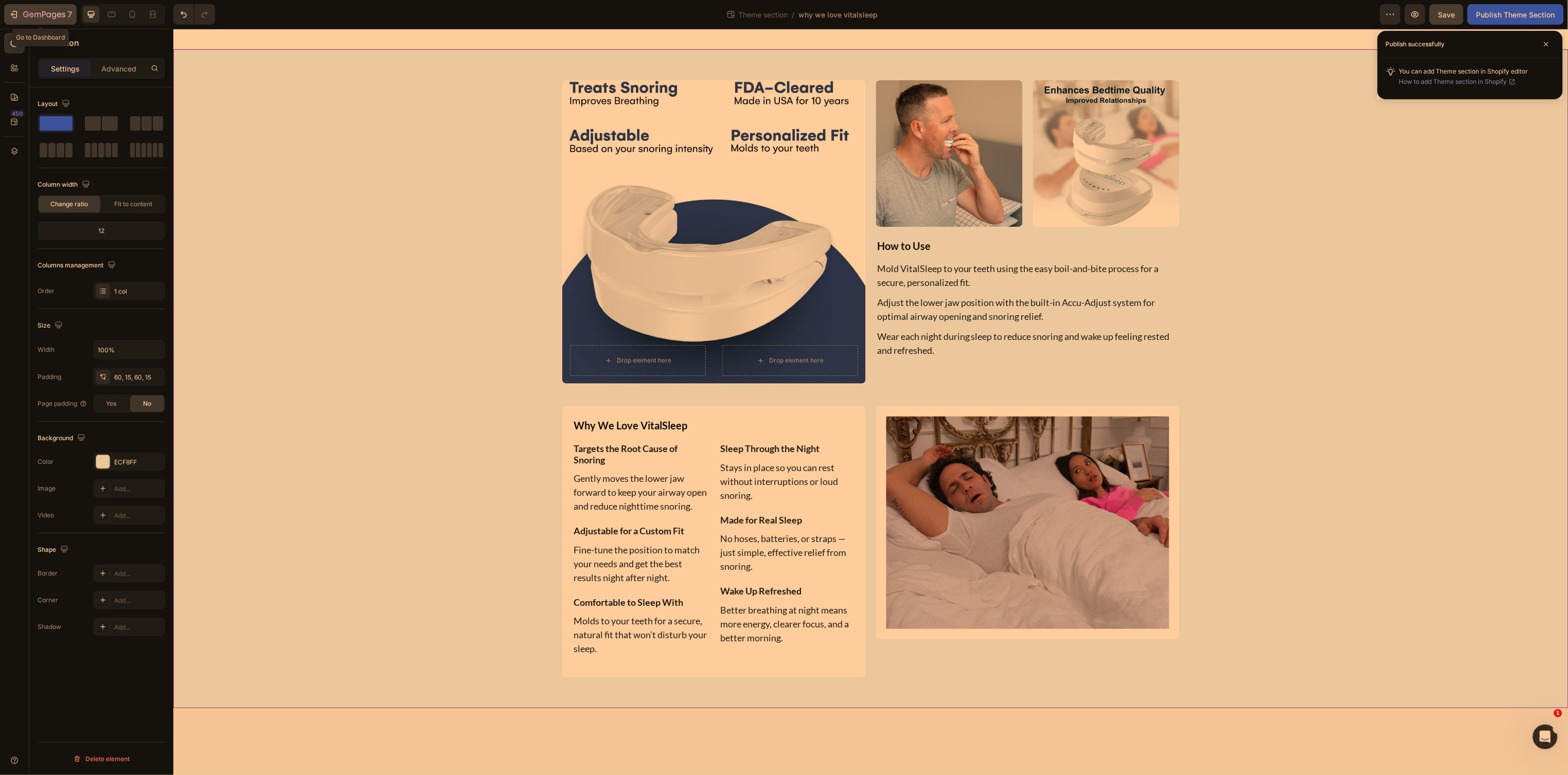
click at [10, 15] on icon "button" at bounding box center [13, 14] width 10 height 10
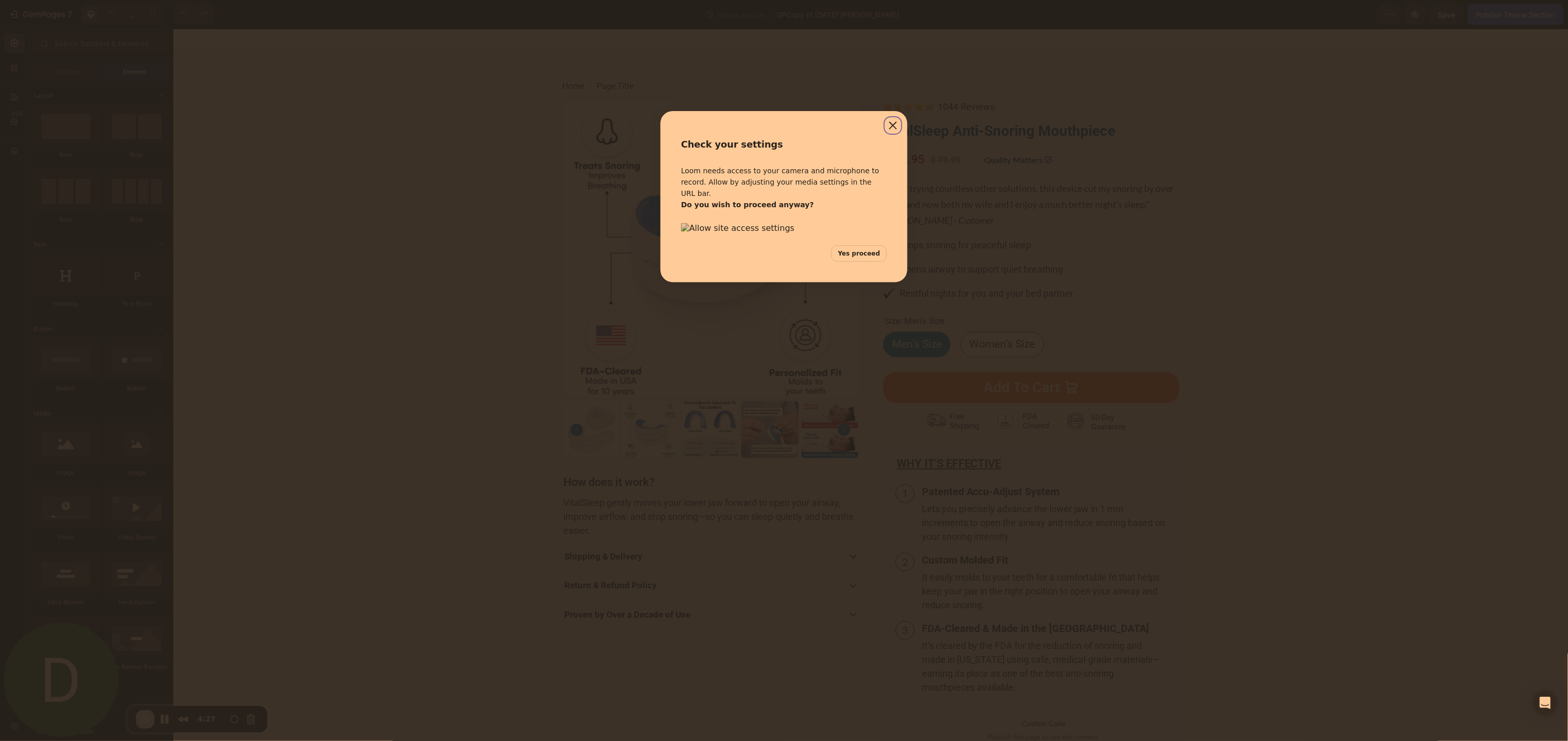
click at [866, 262] on button "Yes proceed" at bounding box center [859, 253] width 55 height 16
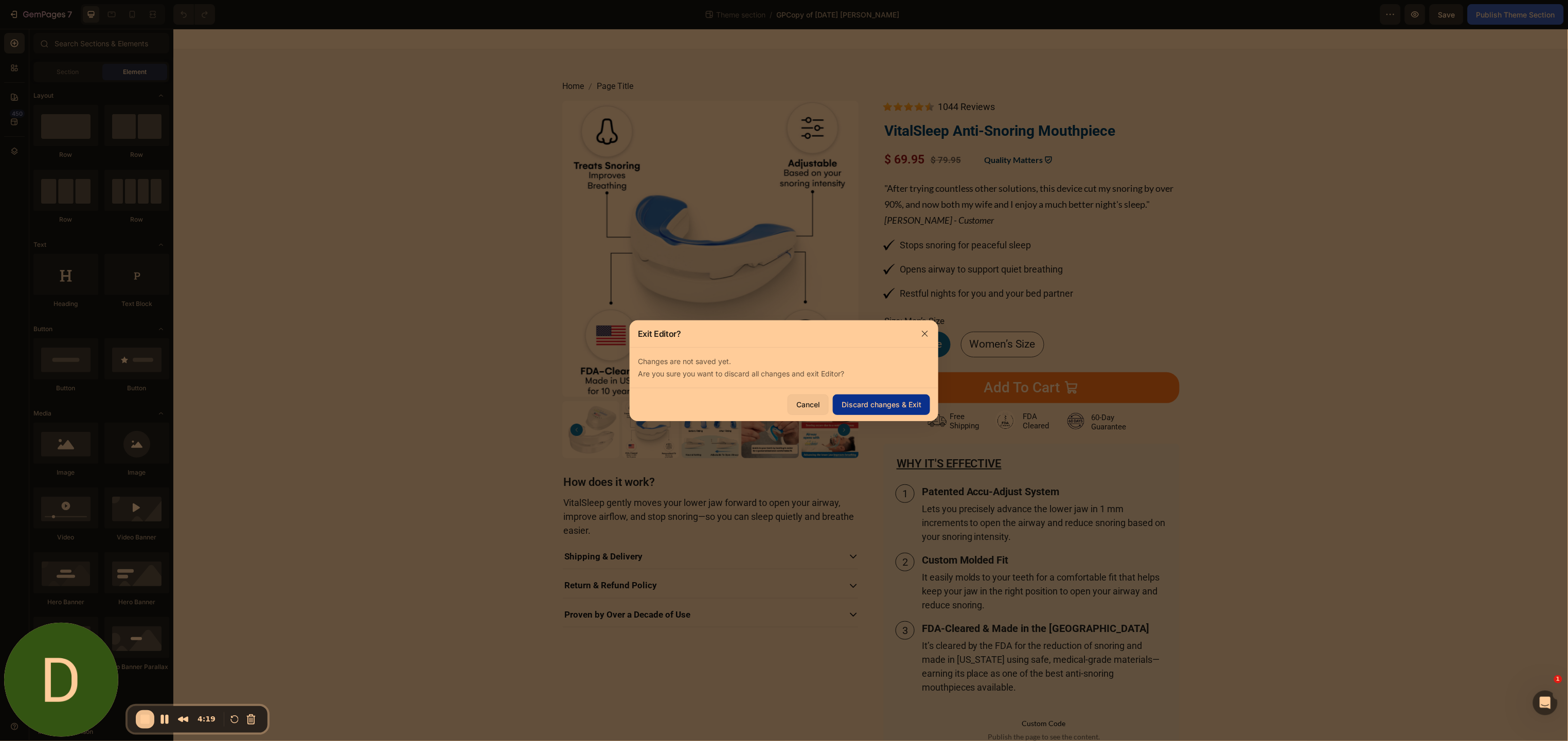
click at [873, 402] on div "Discard changes & Exit" at bounding box center [881, 405] width 80 height 11
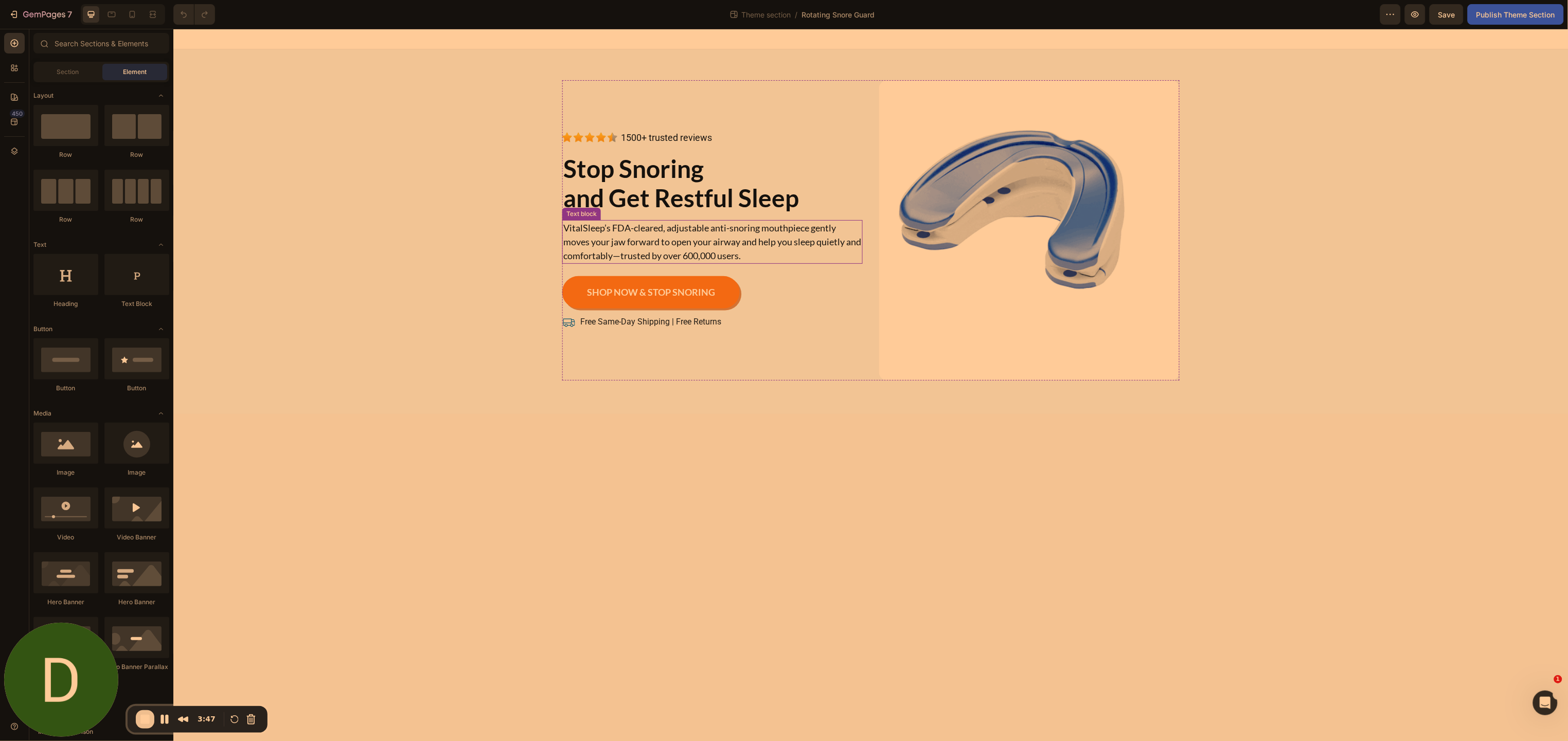
click at [738, 231] on span "VitalSleep’s FDA-cleared, adjustable anti-snoring mouthpiece gently moves your …" at bounding box center [712, 241] width 298 height 39
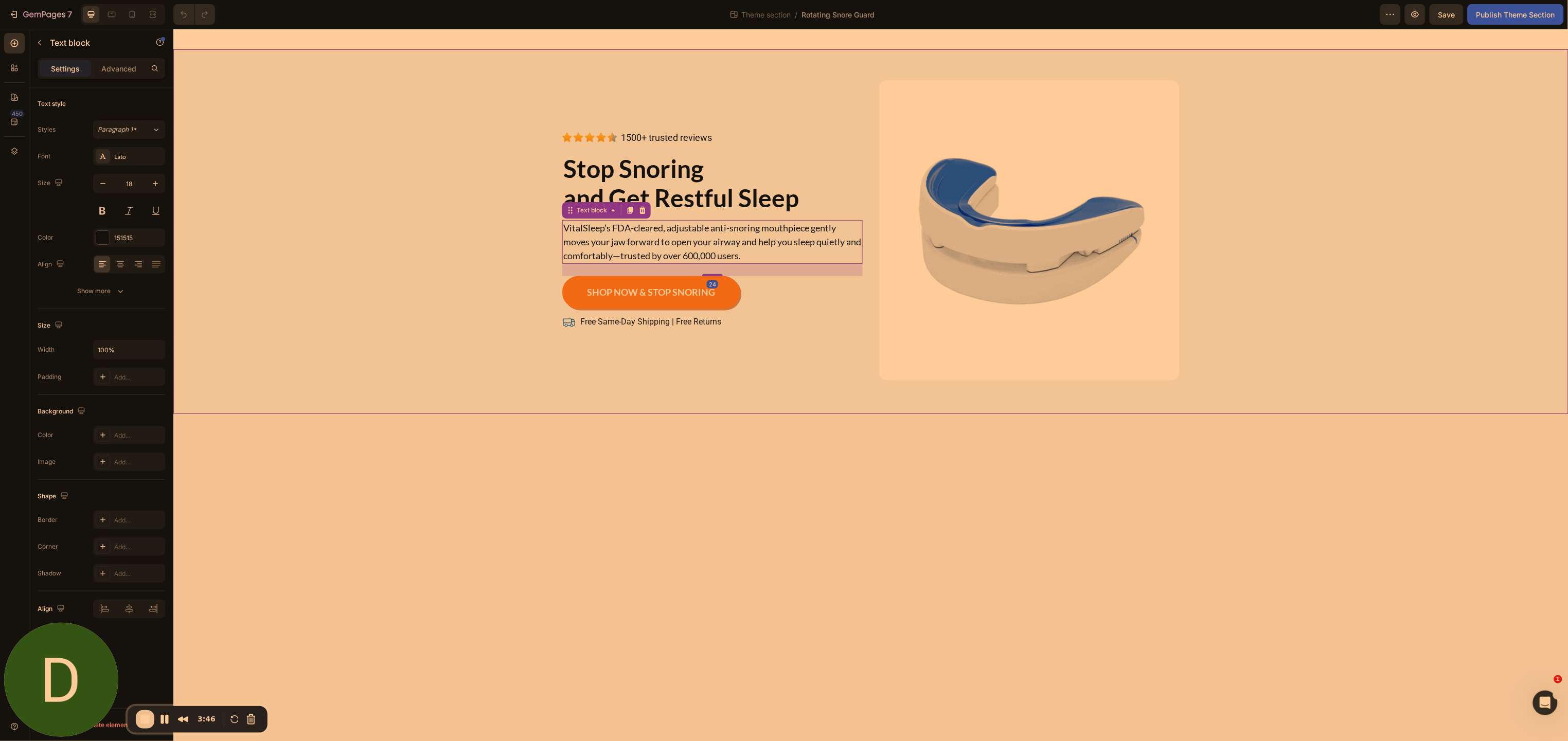
click at [384, 211] on div "Image 1500+ trusted reviews Button Advanced List Stop Snoring and Get Restful S…" at bounding box center [870, 230] width 1380 height 301
